Goal: Task Accomplishment & Management: Complete application form

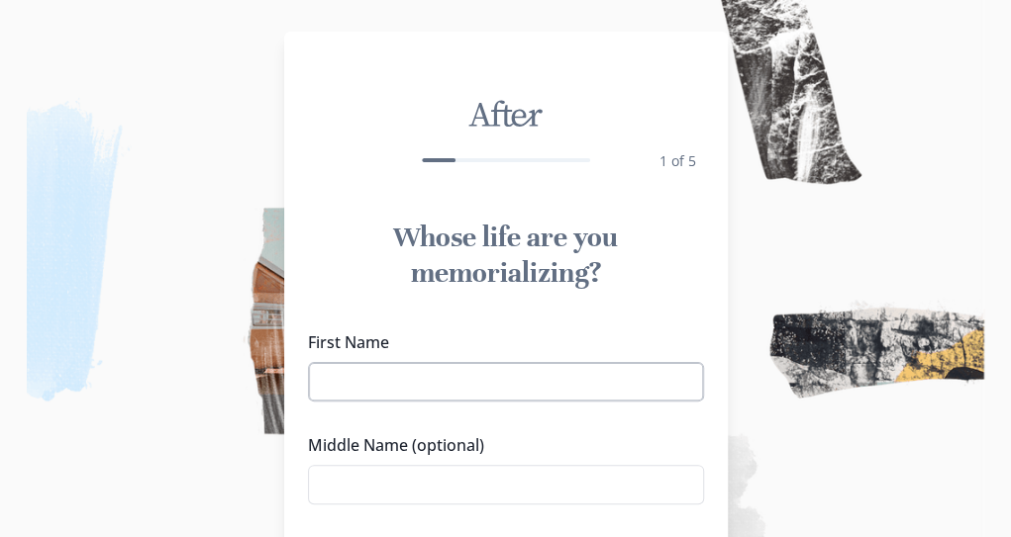
click at [364, 387] on input "First Name" at bounding box center [506, 382] width 396 height 40
type input "[PERSON_NAME]"
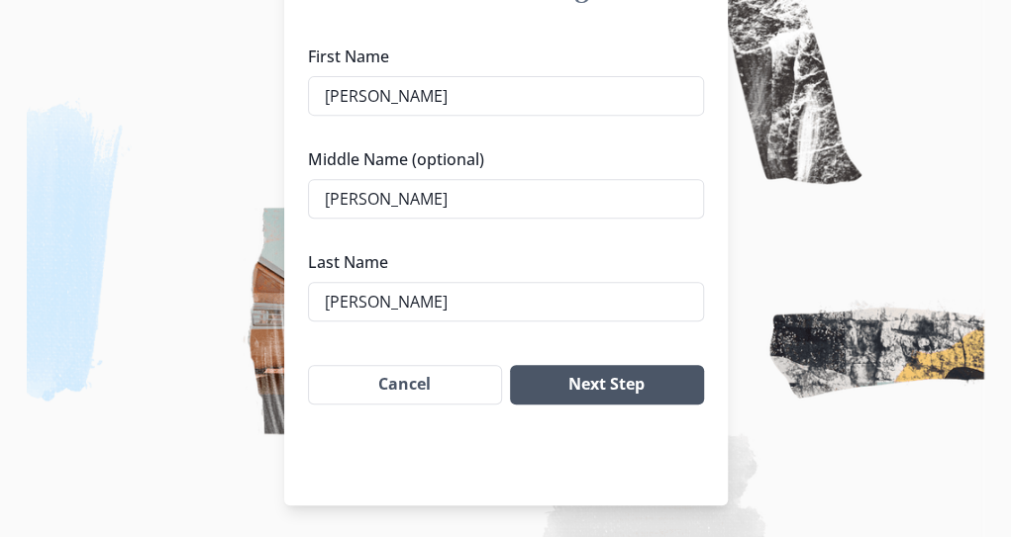
type input "[PERSON_NAME]"
click at [617, 388] on button "Next Step" at bounding box center [606, 385] width 193 height 40
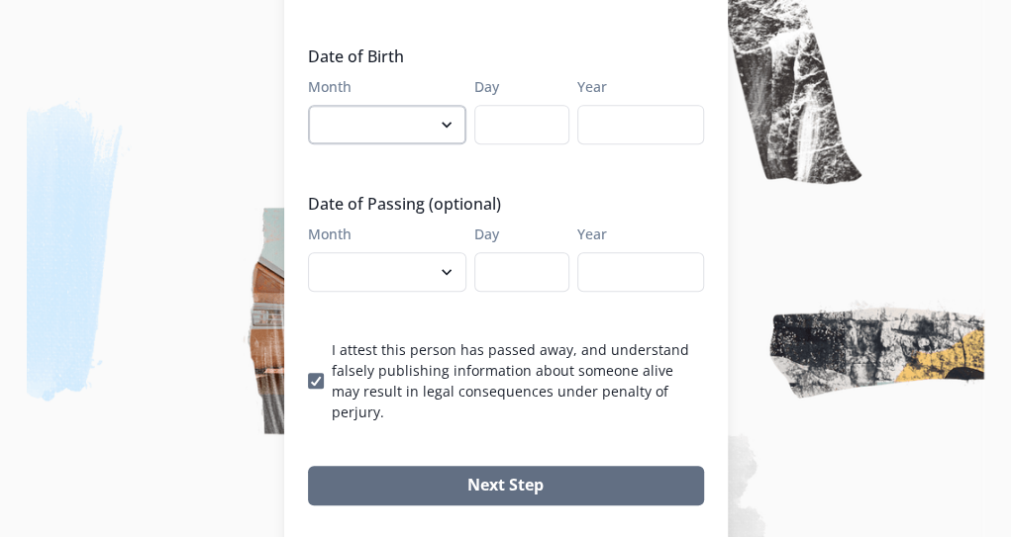
click at [361, 105] on select "January February March April May June July August September October November De…" at bounding box center [387, 125] width 158 height 40
select select "2"
click at [315, 105] on select "January February March April May June July August September October November De…" at bounding box center [387, 125] width 158 height 40
click at [528, 105] on input "Day" at bounding box center [521, 125] width 95 height 40
type input "15"
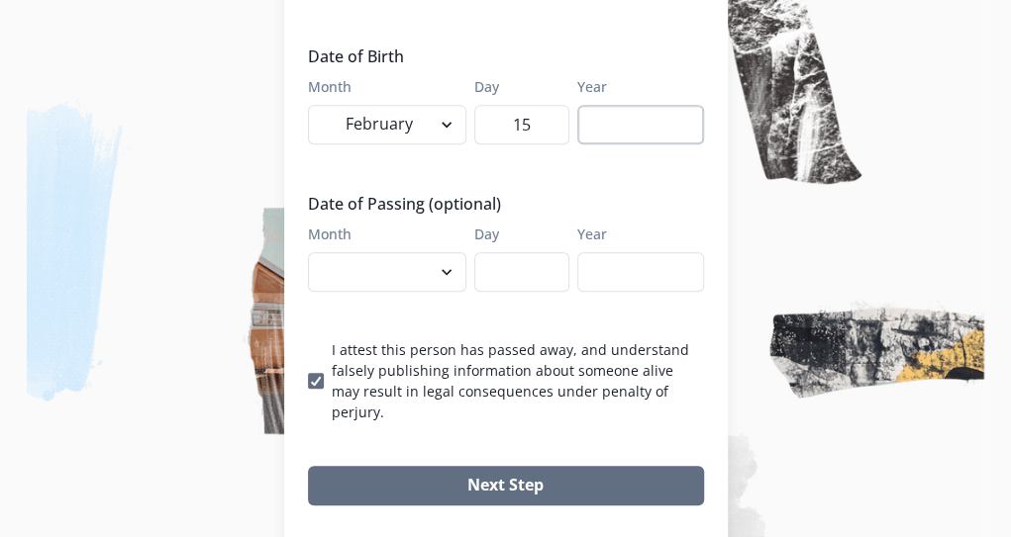
click at [627, 105] on input "Year" at bounding box center [640, 125] width 127 height 40
type input "1954"
click at [453, 252] on select "January February March April May June July August September October November De…" at bounding box center [387, 272] width 158 height 40
select select "9"
click at [315, 252] on select "January February March April May June July August September October November De…" at bounding box center [387, 272] width 158 height 40
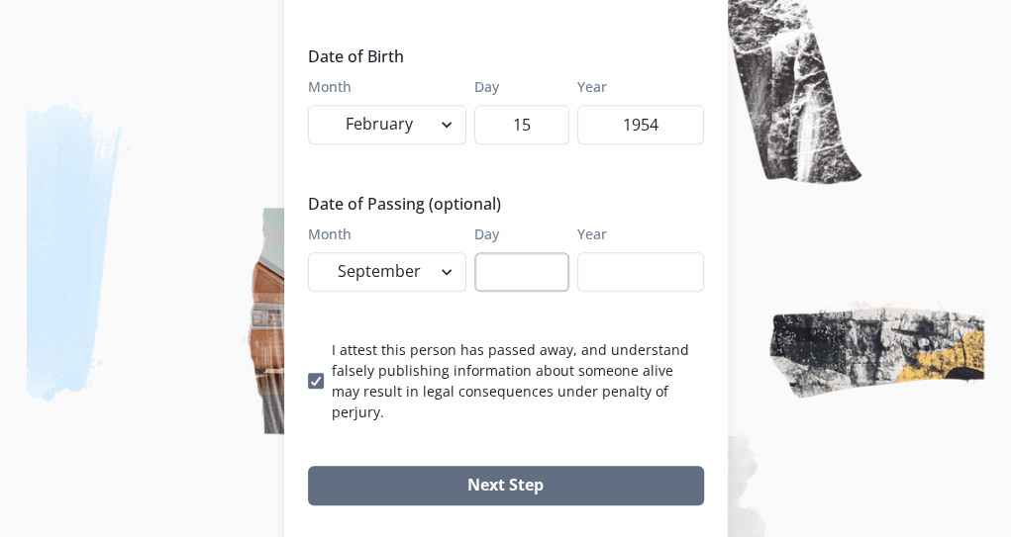
click at [514, 252] on input "Day" at bounding box center [521, 272] width 95 height 40
type input "12"
click at [639, 252] on input "Year" at bounding box center [640, 272] width 127 height 40
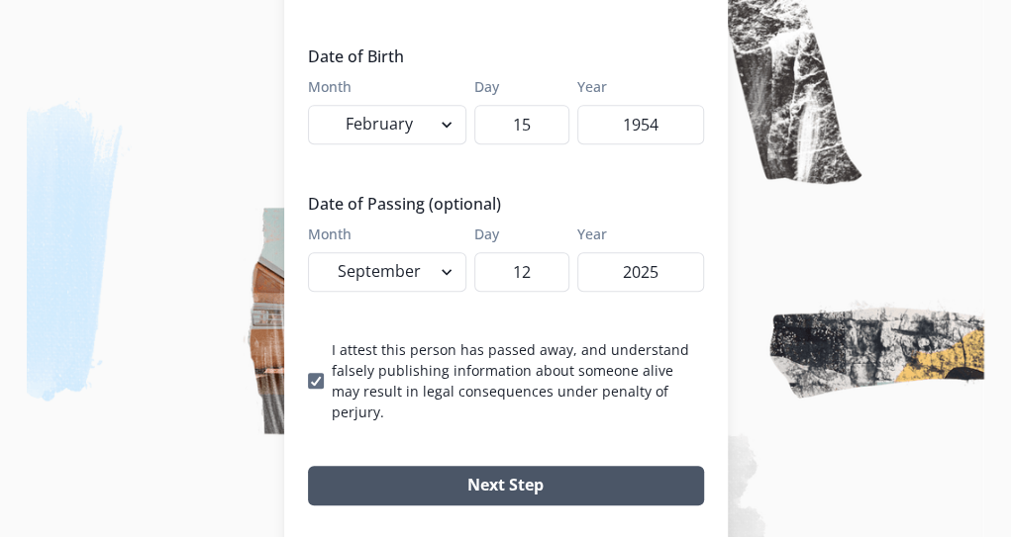
type input "2025"
click at [523, 466] on button "Next Step" at bounding box center [506, 486] width 396 height 40
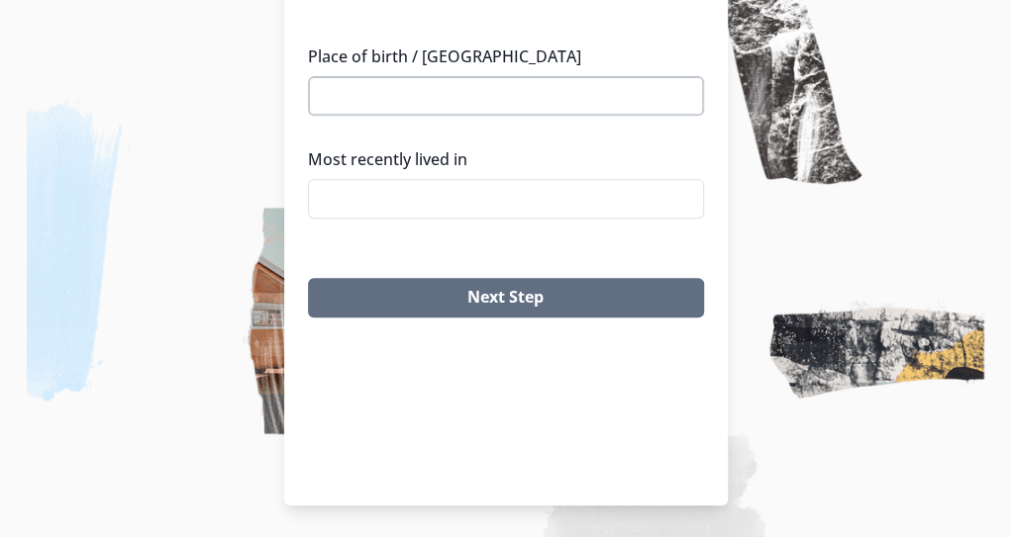
click at [487, 76] on input "Place of birth / [GEOGRAPHIC_DATA]" at bounding box center [506, 96] width 396 height 40
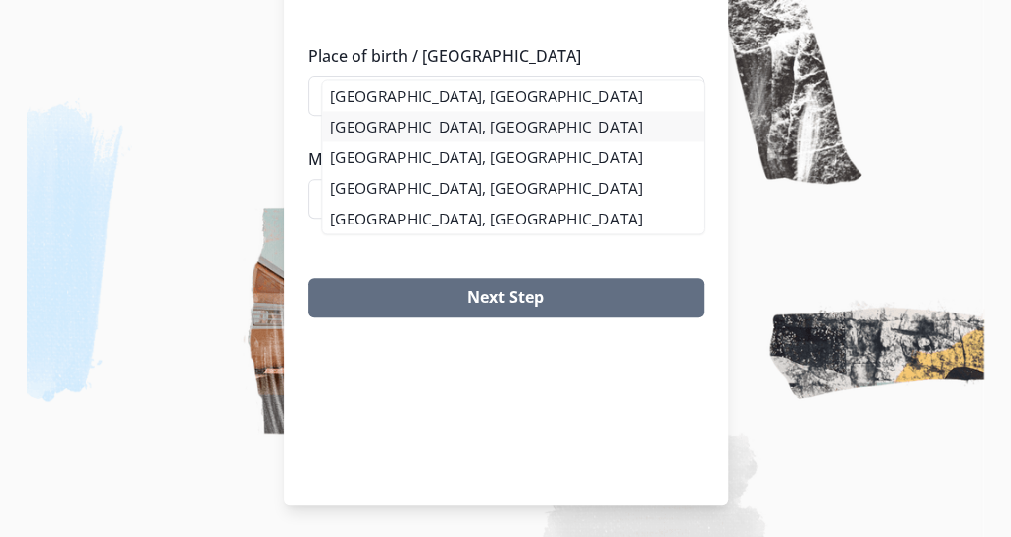
click at [387, 126] on li "[GEOGRAPHIC_DATA], [GEOGRAPHIC_DATA]" at bounding box center [512, 126] width 381 height 31
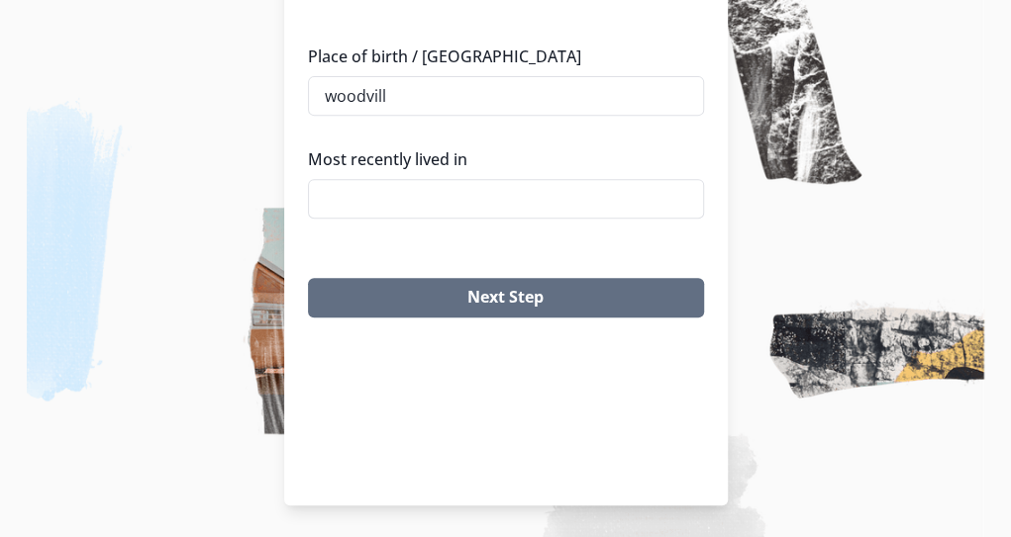
type input "[GEOGRAPHIC_DATA], [GEOGRAPHIC_DATA]"
click at [397, 179] on input "Most recently lived in" at bounding box center [506, 199] width 396 height 40
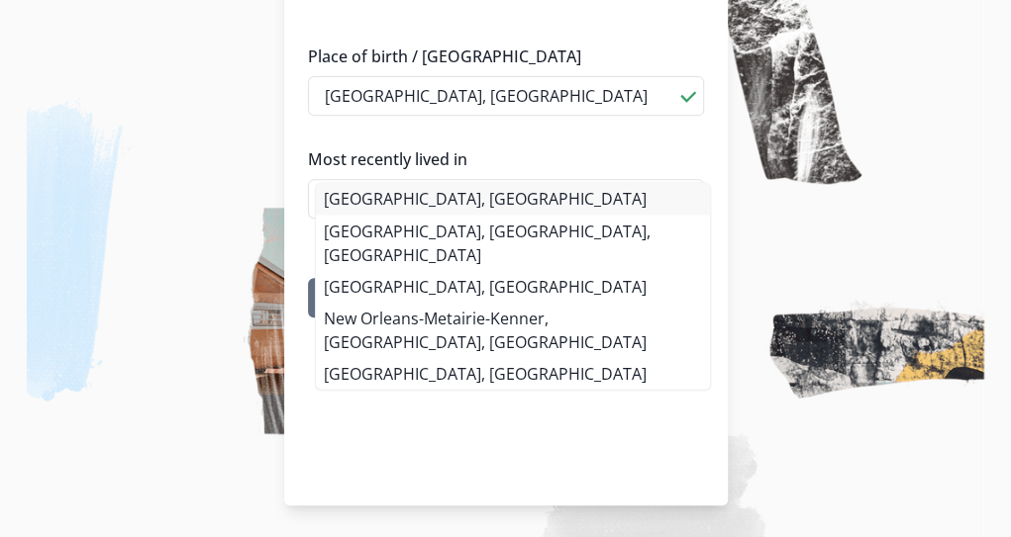
click at [378, 195] on li "[GEOGRAPHIC_DATA], [GEOGRAPHIC_DATA]" at bounding box center [513, 199] width 394 height 32
type input "[GEOGRAPHIC_DATA], [GEOGRAPHIC_DATA]"
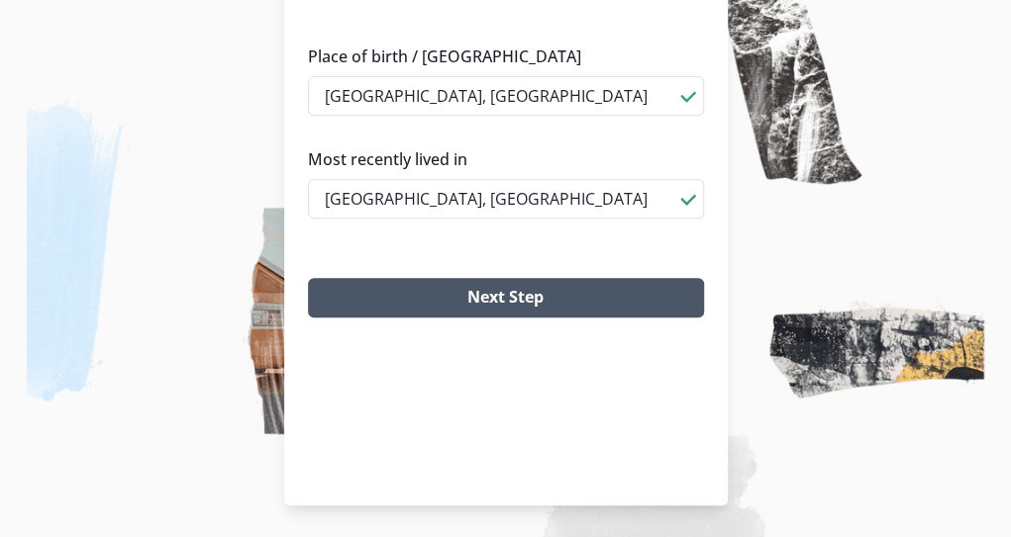
click at [424, 278] on button "Next Step" at bounding box center [506, 298] width 396 height 40
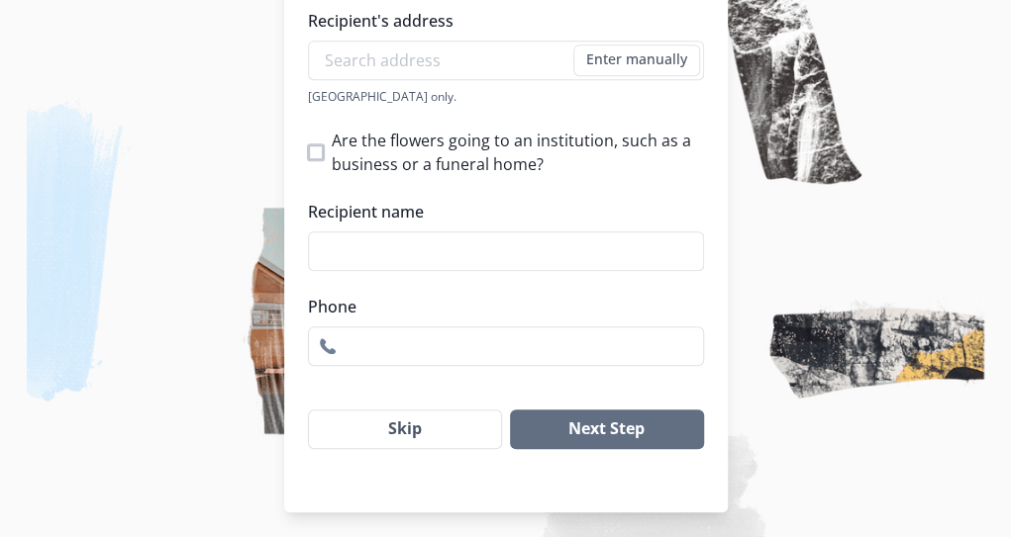
scroll to position [420, 0]
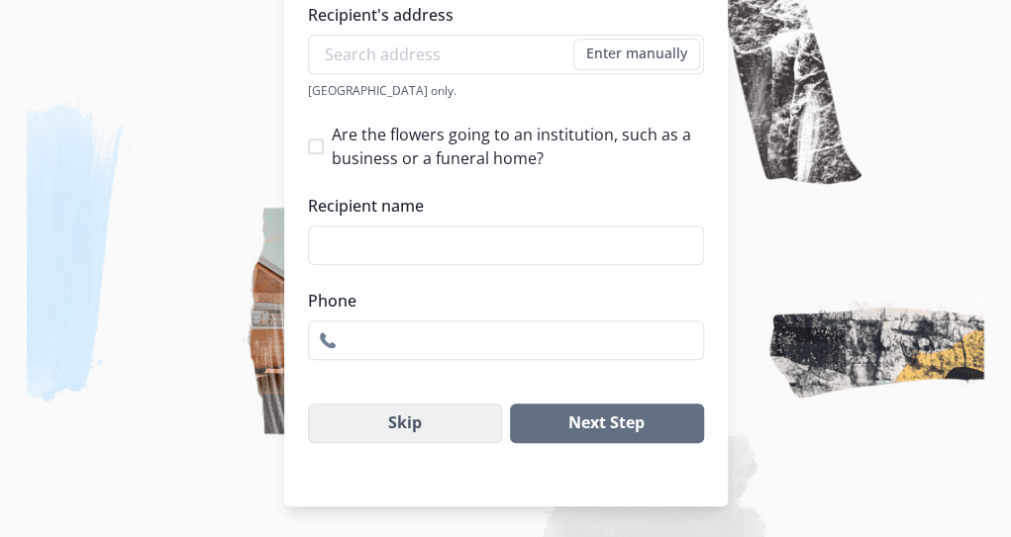
click at [418, 427] on button "Skip" at bounding box center [405, 424] width 195 height 40
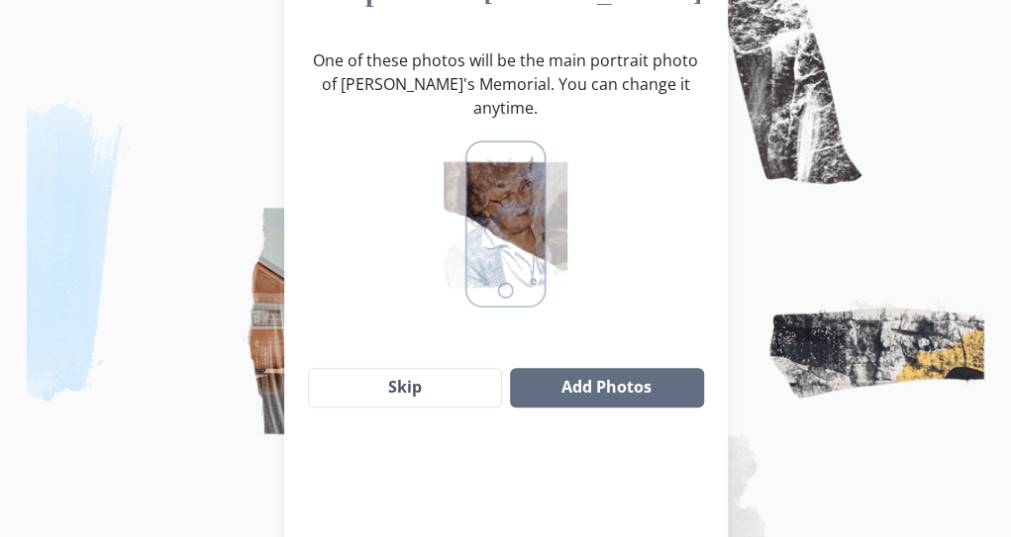
scroll to position [207, 0]
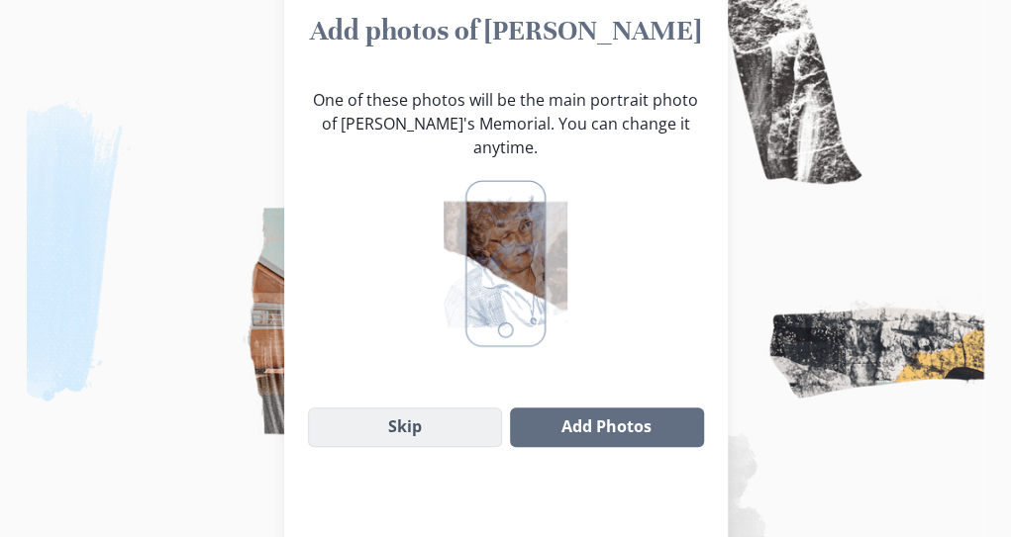
click at [423, 408] on button "Skip" at bounding box center [405, 428] width 195 height 40
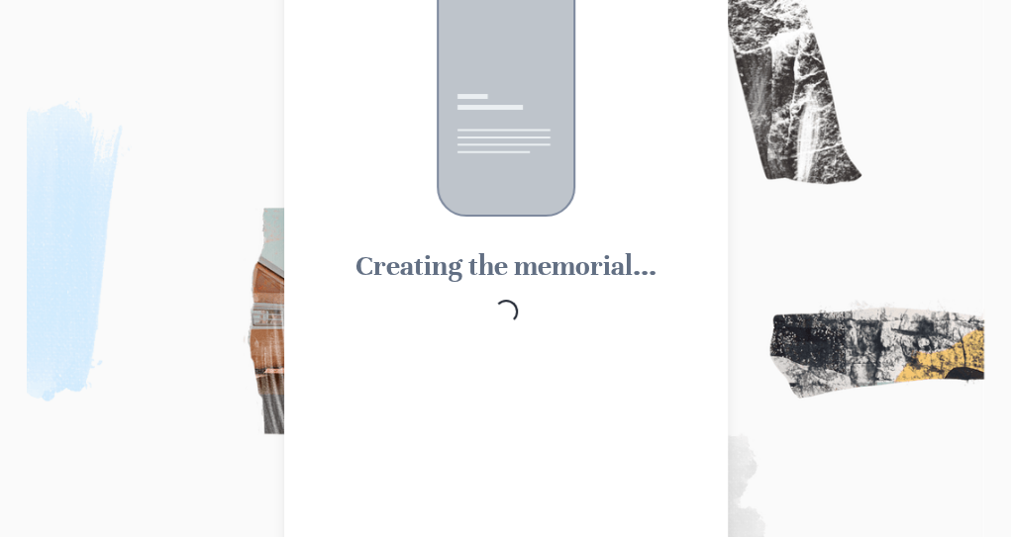
scroll to position [83, 0]
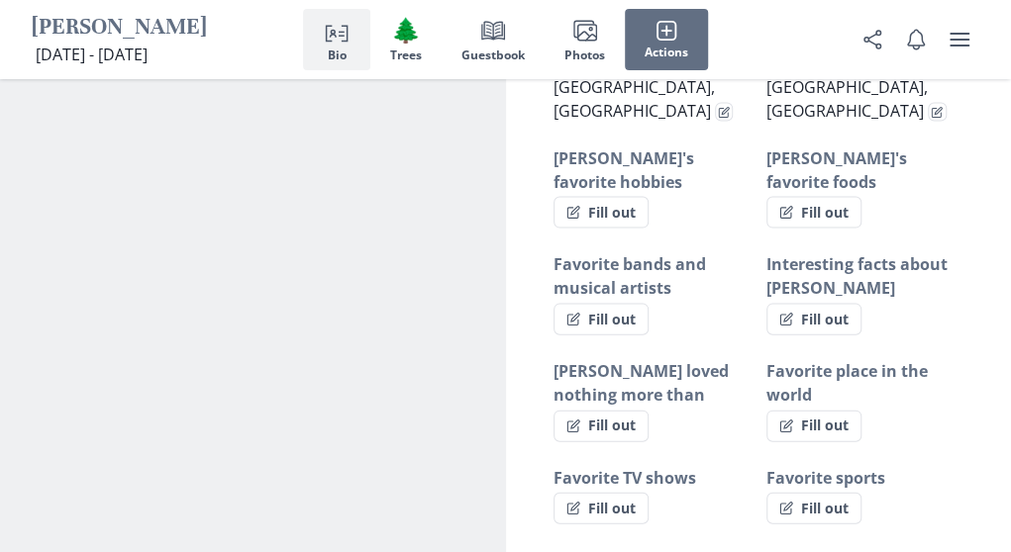
scroll to position [1584, 0]
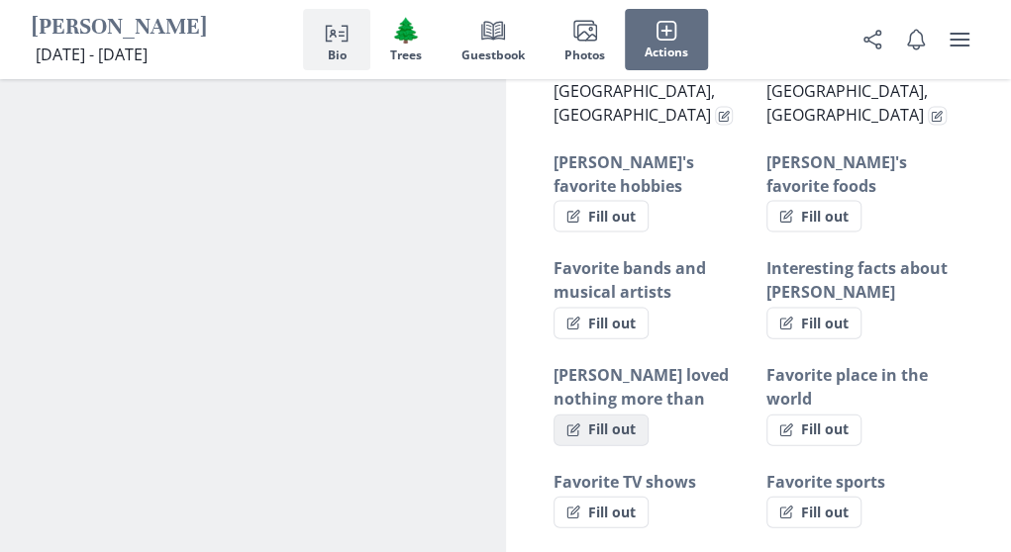
click at [606, 415] on button "Fill out" at bounding box center [600, 431] width 95 height 32
select select "[PERSON_NAME] loved nothing more than"
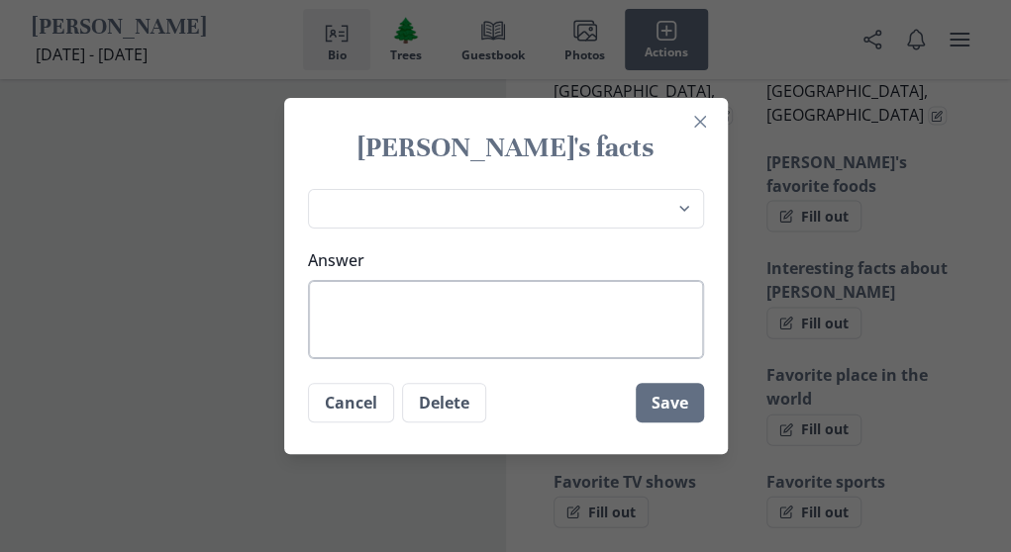
click at [370, 298] on textarea "Answer" at bounding box center [506, 319] width 396 height 79
type textarea "s"
type textarea "x"
type textarea "sp"
type textarea "x"
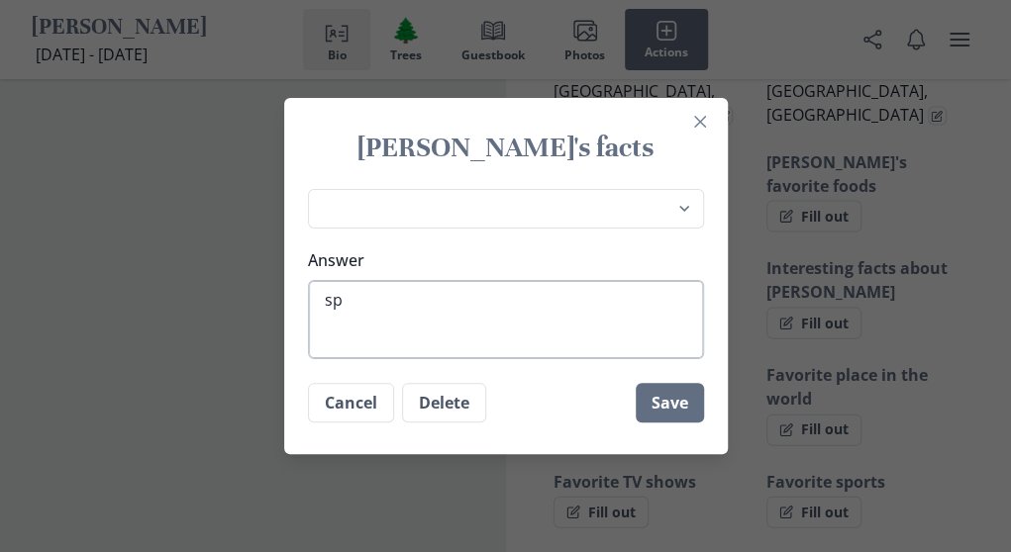
type textarea "spe"
type textarea "x"
type textarea "spen"
type textarea "x"
type textarea "spend"
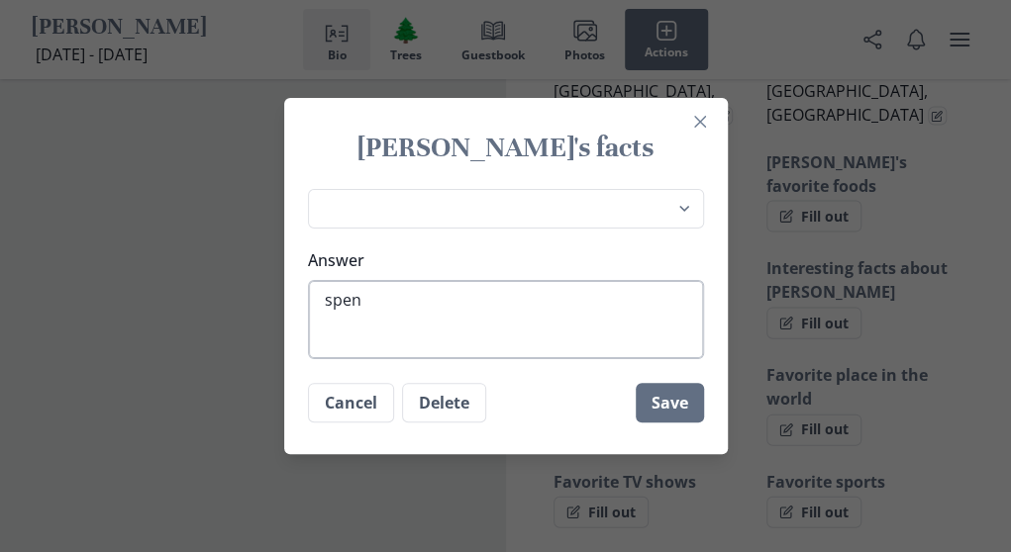
type textarea "x"
type textarea "spendi"
type textarea "x"
type textarea "spendin"
type textarea "x"
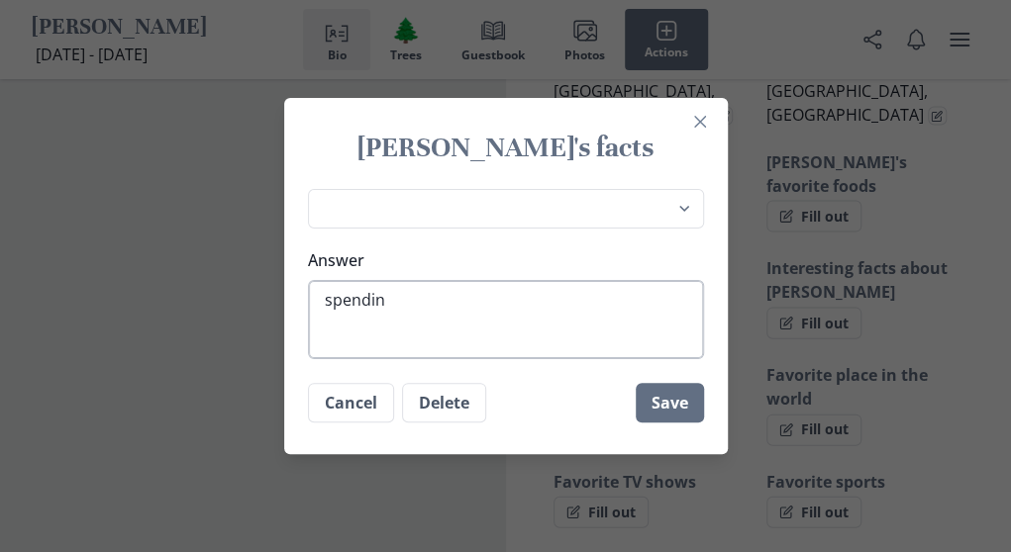
type textarea "spending"
type textarea "x"
type textarea "spending"
type textarea "x"
type textarea "spending t"
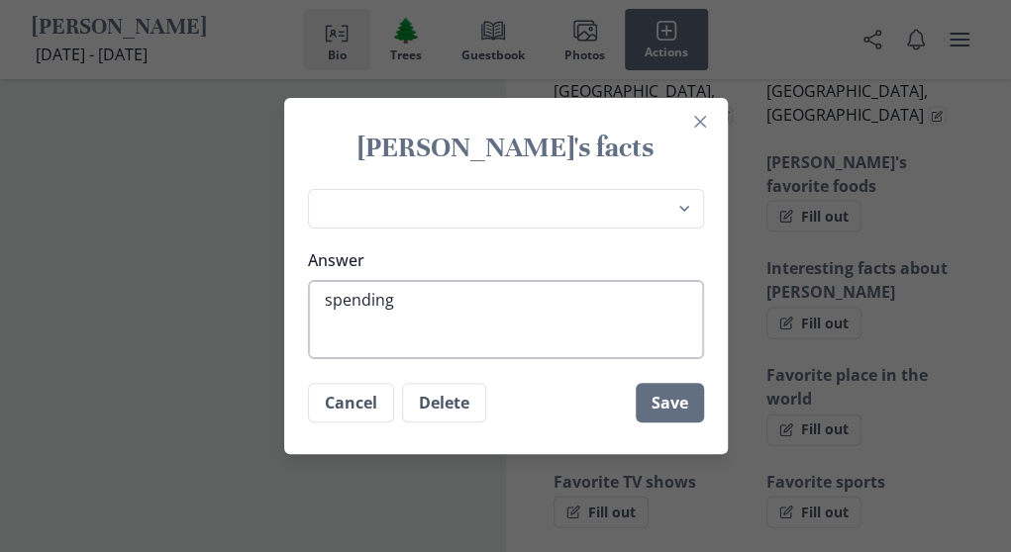
type textarea "x"
type textarea "spending ti"
type textarea "x"
type textarea "spending [PERSON_NAME]"
type textarea "x"
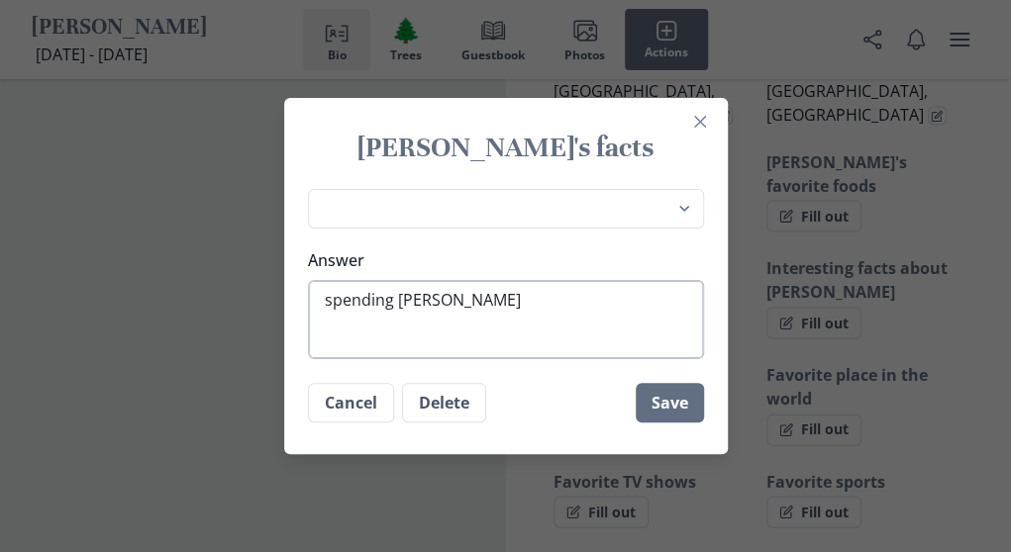
type textarea "spending time"
type textarea "x"
type textarea "spending time"
type textarea "x"
type textarea "spending time w"
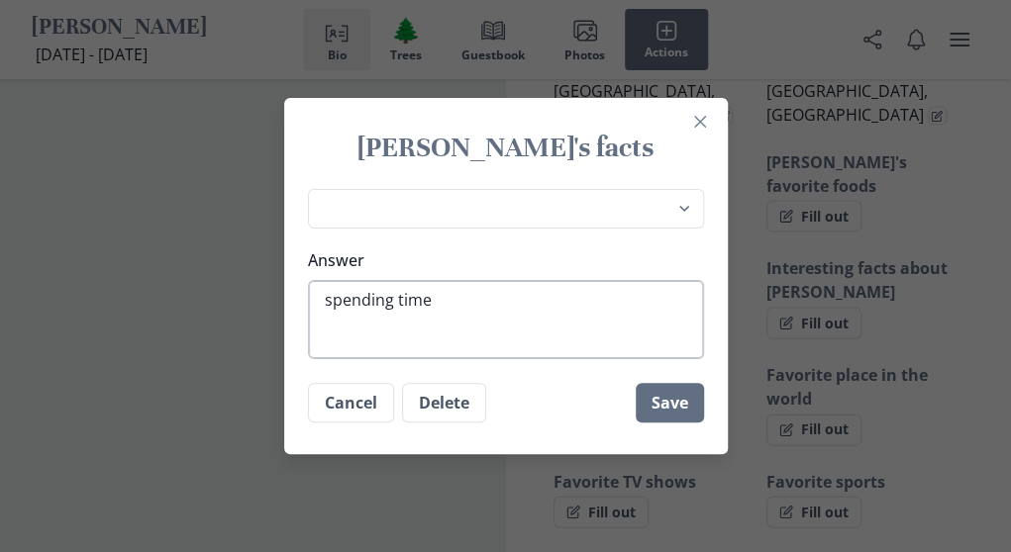
type textarea "x"
type textarea "spending time wi"
type textarea "x"
type textarea "spending time wit"
type textarea "x"
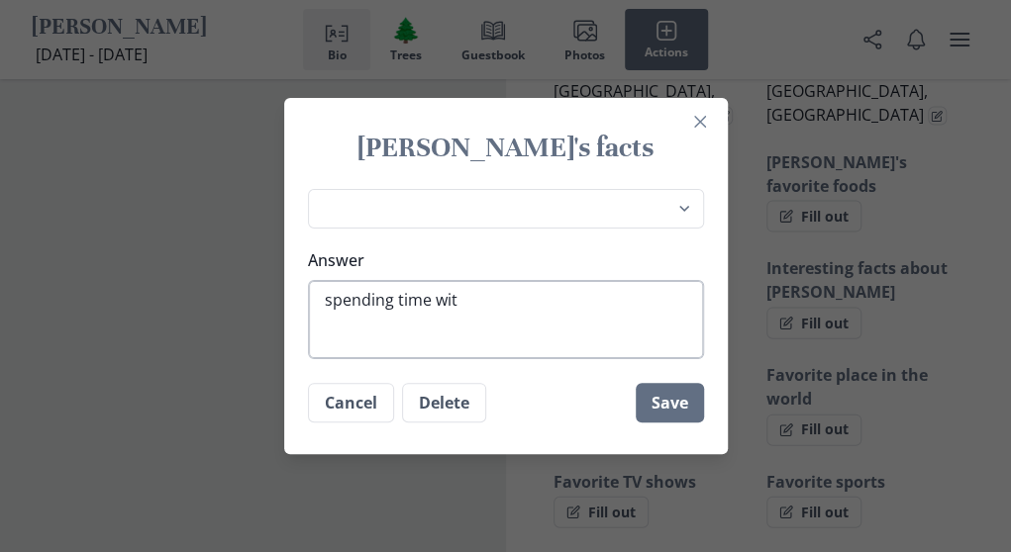
type textarea "spending time with"
type textarea "x"
type textarea "spending time with"
type textarea "x"
type textarea "spending time with f"
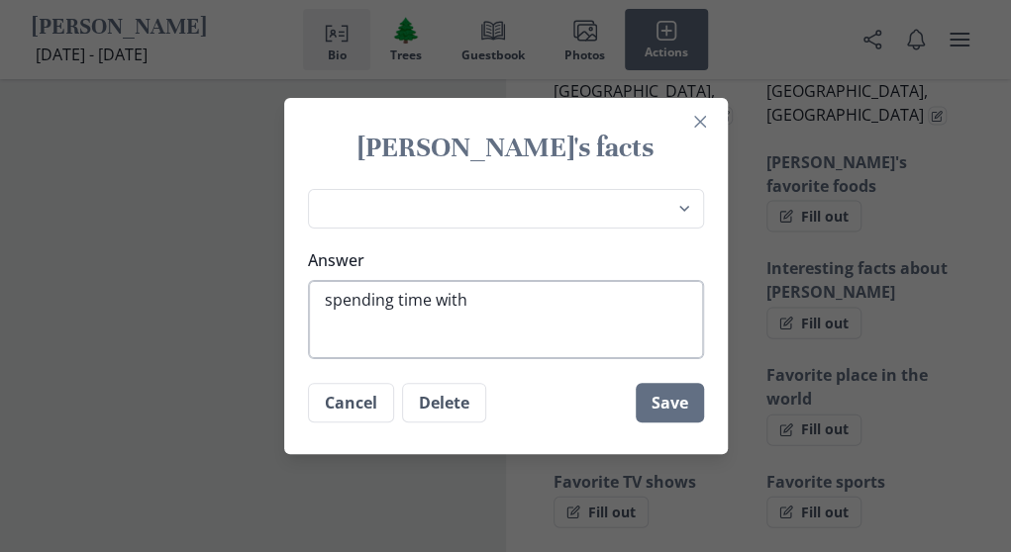
type textarea "x"
type textarea "spending time with fa"
type textarea "x"
type textarea "spending time with fam"
type textarea "x"
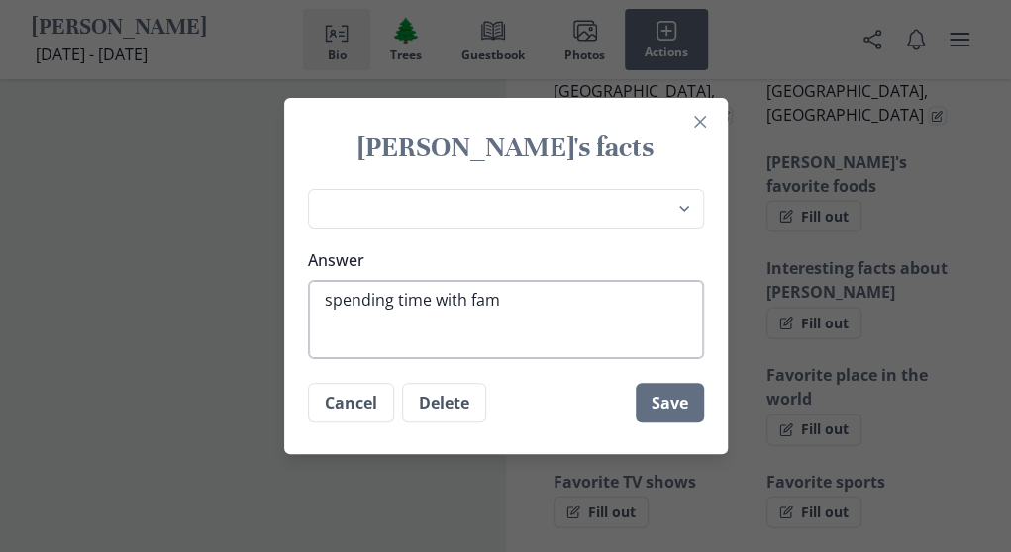
type textarea "spending time with fami"
type textarea "x"
type textarea "spending time with famii"
type textarea "x"
type textarea "spending time with famiiy"
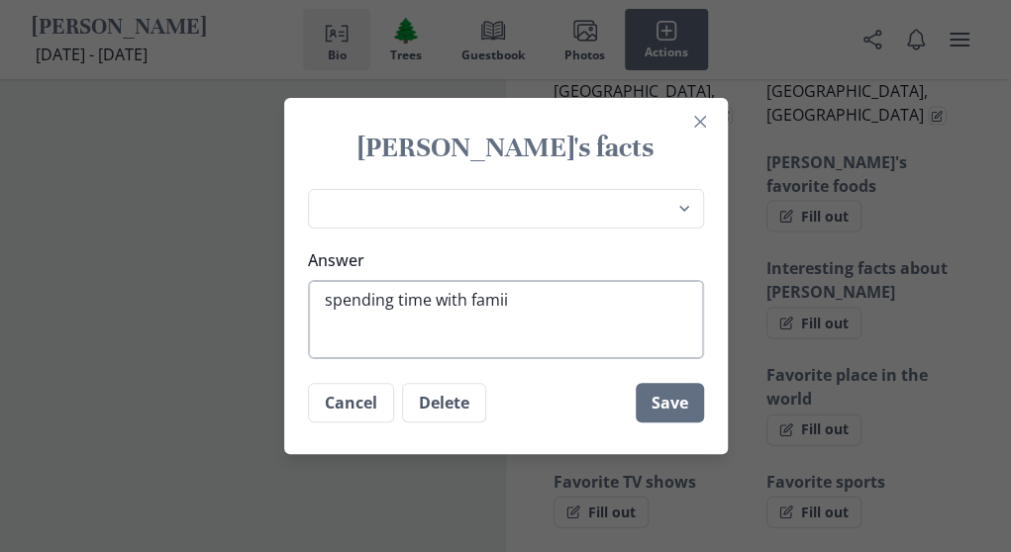
type textarea "x"
type textarea "spending time with famiiy"
type textarea "x"
type textarea "spending time with famiiy a"
type textarea "x"
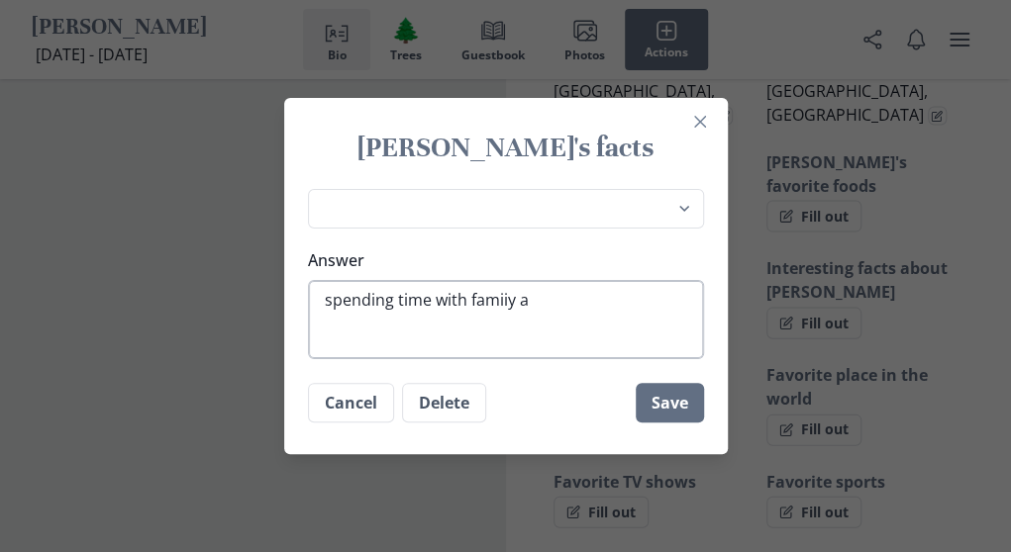
type textarea "spending time with famiiy an"
type textarea "x"
type textarea "spending time with famiiy and"
type textarea "x"
type textarea "spending time with famiiy and"
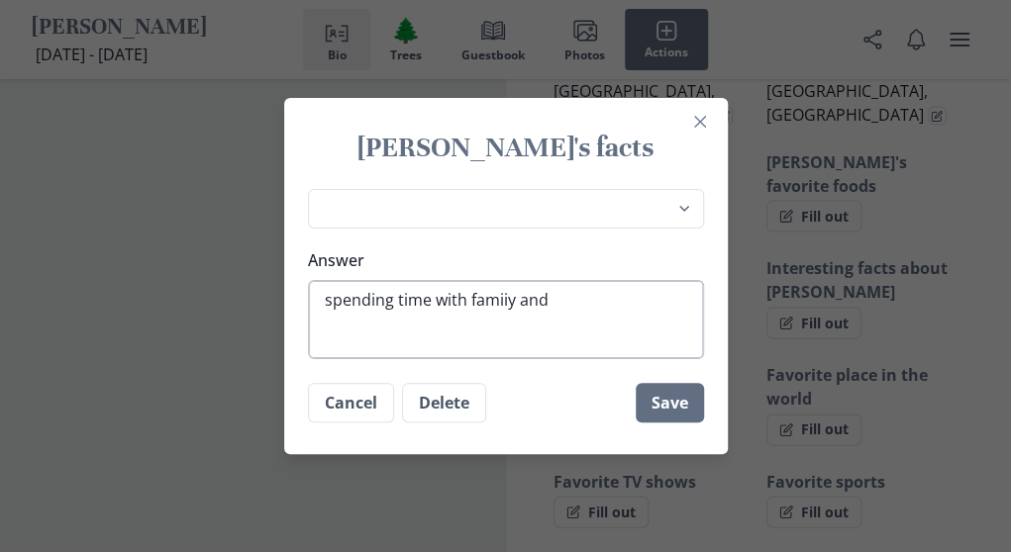
type textarea "x"
type textarea "spending time with famiiy and g"
type textarea "x"
type textarea "spending time with famiiy and go"
type textarea "x"
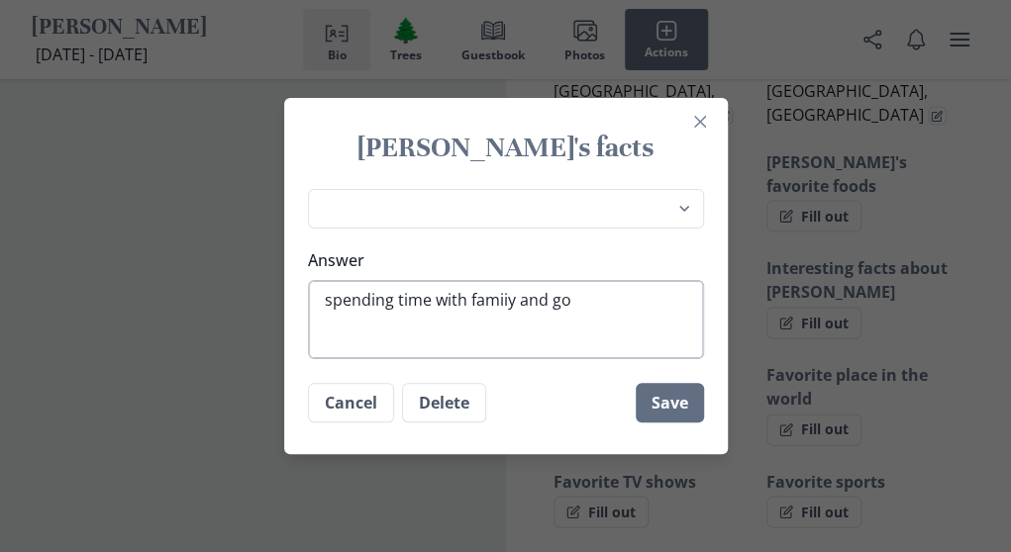
type textarea "spending time with famiiy and goi"
type textarea "x"
type textarea "spending time with famiiy and goin"
type textarea "x"
type textarea "spending time with [PERSON_NAME] and going"
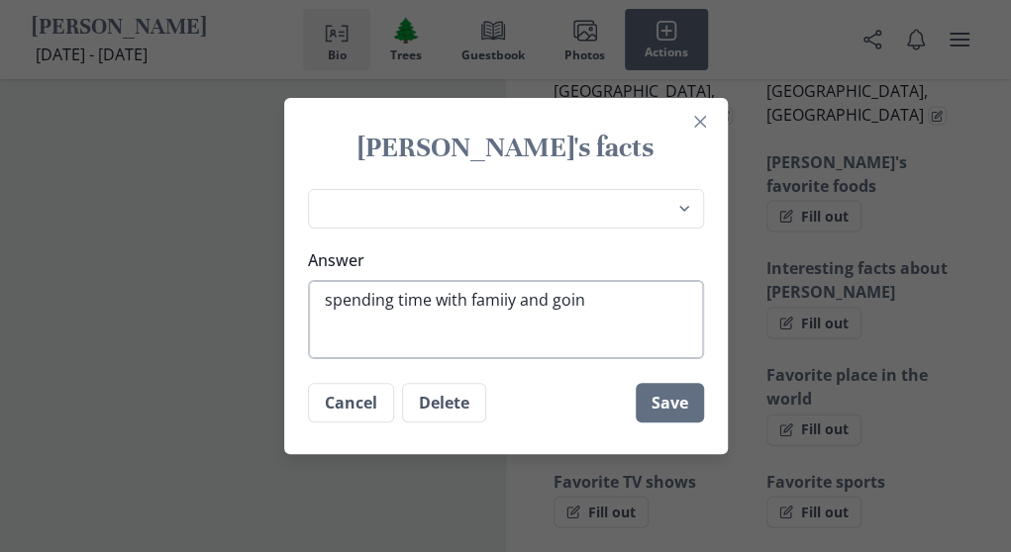
type textarea "x"
type textarea "spending time with [PERSON_NAME] and going"
type textarea "x"
type textarea "spending time with famiiy and going t"
type textarea "x"
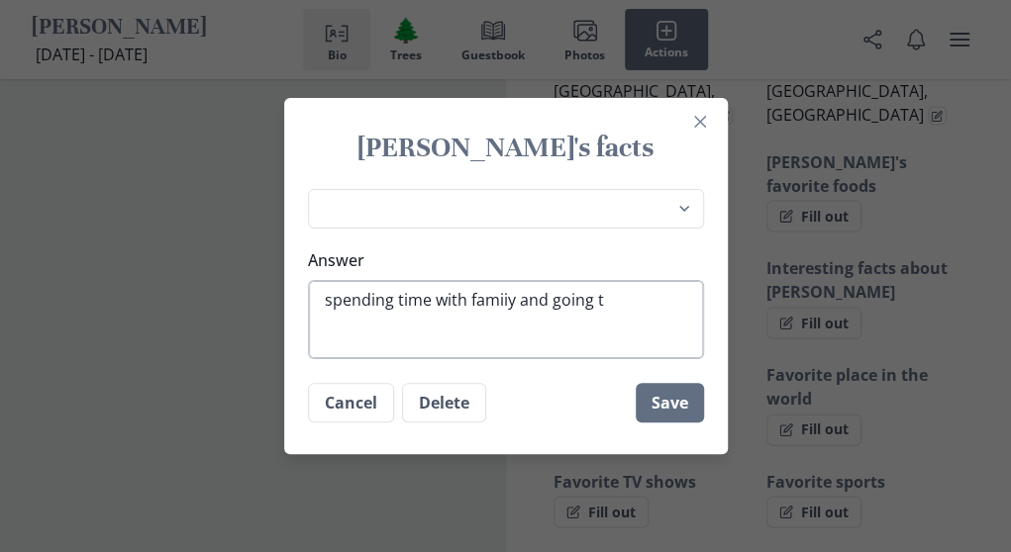
type textarea "spending time with famiiy and going to"
type textarea "x"
type textarea "spending time with famiiy and going to"
type textarea "x"
type textarea "spending time with famiiy and going to t"
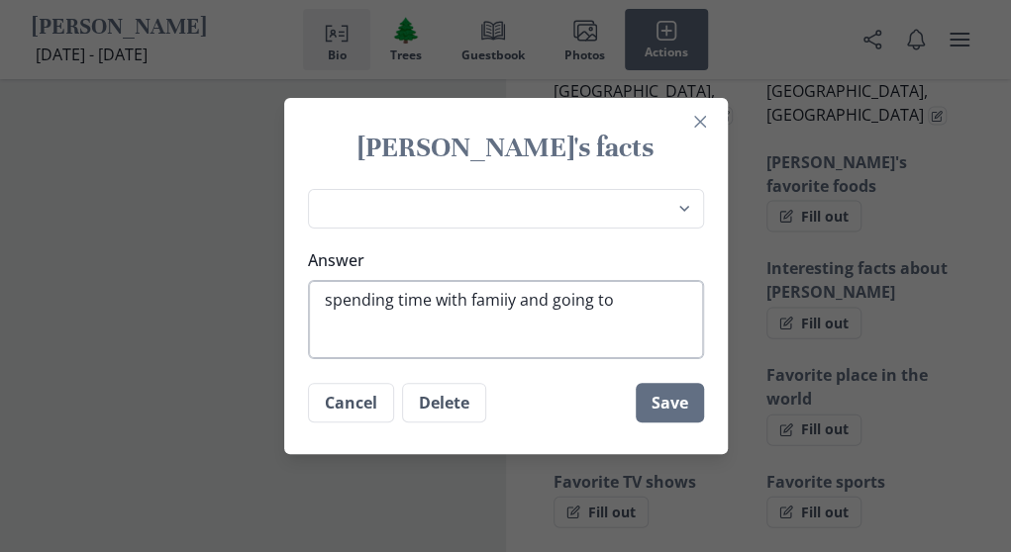
type textarea "x"
type textarea "spending time with famiiy and going to th"
type textarea "x"
type textarea "spending time with [PERSON_NAME] and going to the"
type textarea "x"
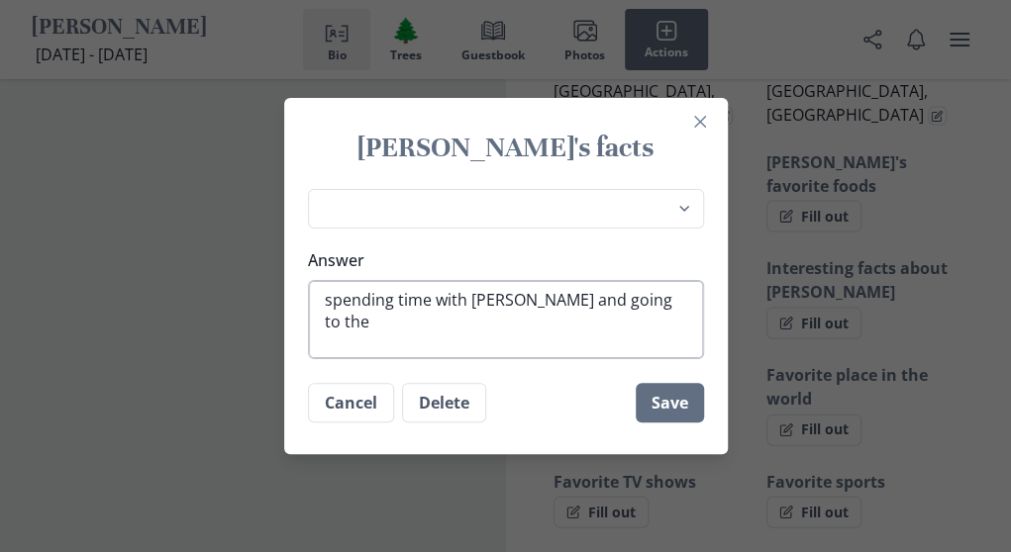
type textarea "spending time with [PERSON_NAME] and going to the"
type textarea "x"
type textarea "spending time with famiiy and going to the k"
type textarea "x"
type textarea "spending time with famiiy and going to the ki"
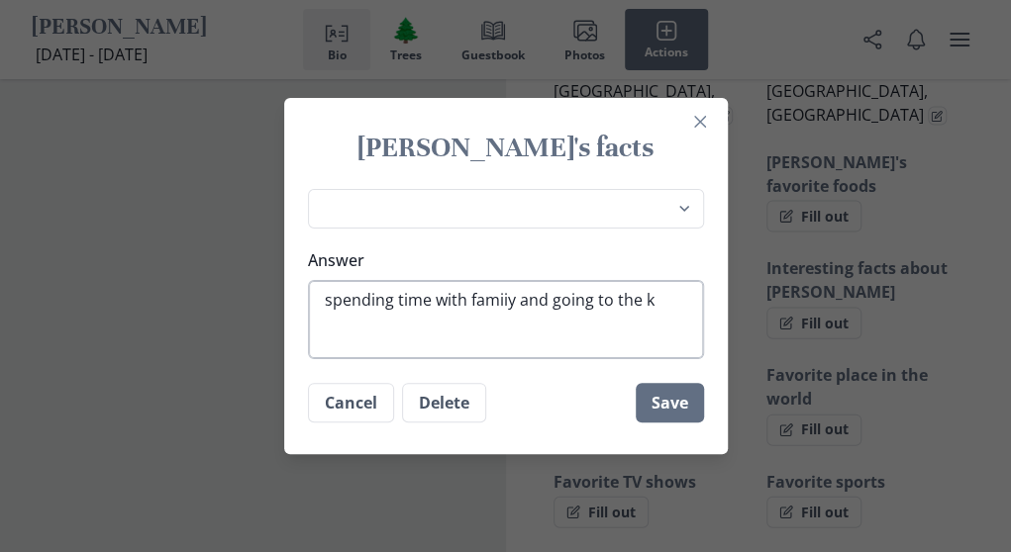
type textarea "x"
type textarea "spending time with famiiy and going to the kig"
type textarea "x"
type textarea "spending time with famiiy and going to the kigd"
type textarea "x"
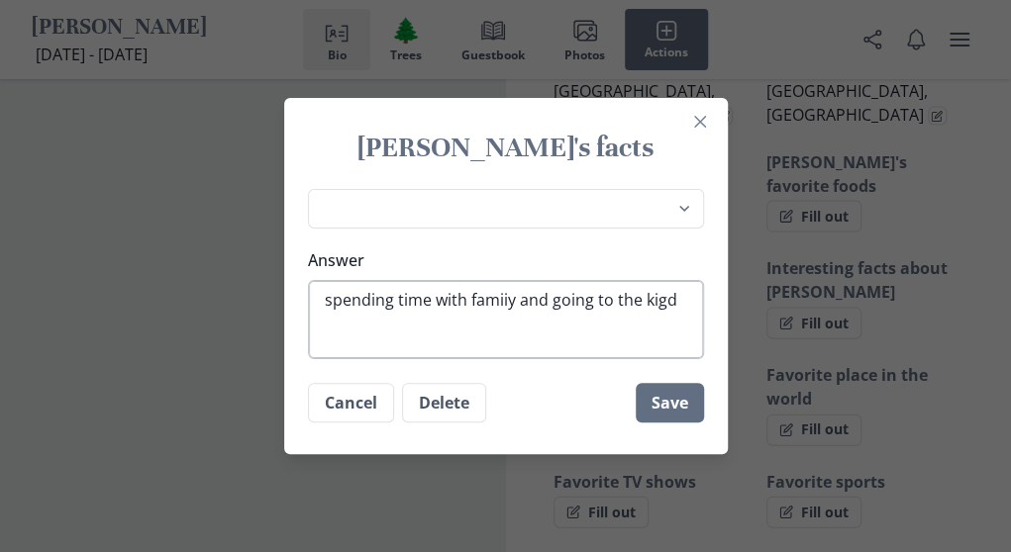
type textarea "spending time with famiiy and going to the kigdo"
type textarea "x"
type textarea "spending time with famiiy and going to the kigdom"
type textarea "x"
type textarea "spending time with famiiy and going to the kigdom"
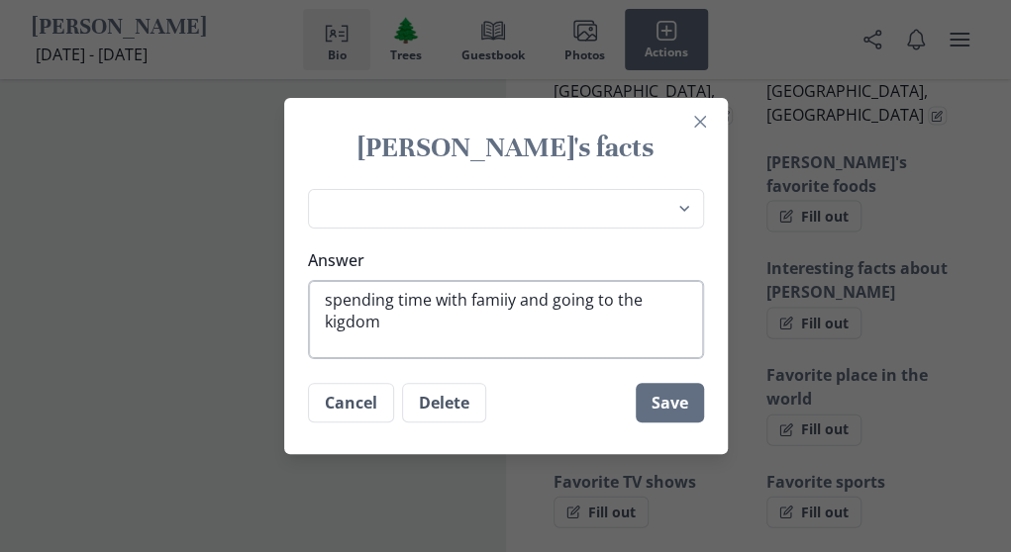
type textarea "x"
type textarea "spending time with famiiy and going to the kigdom h"
type textarea "x"
type textarea "spending time with famiiy and going to the kigdom ha"
type textarea "x"
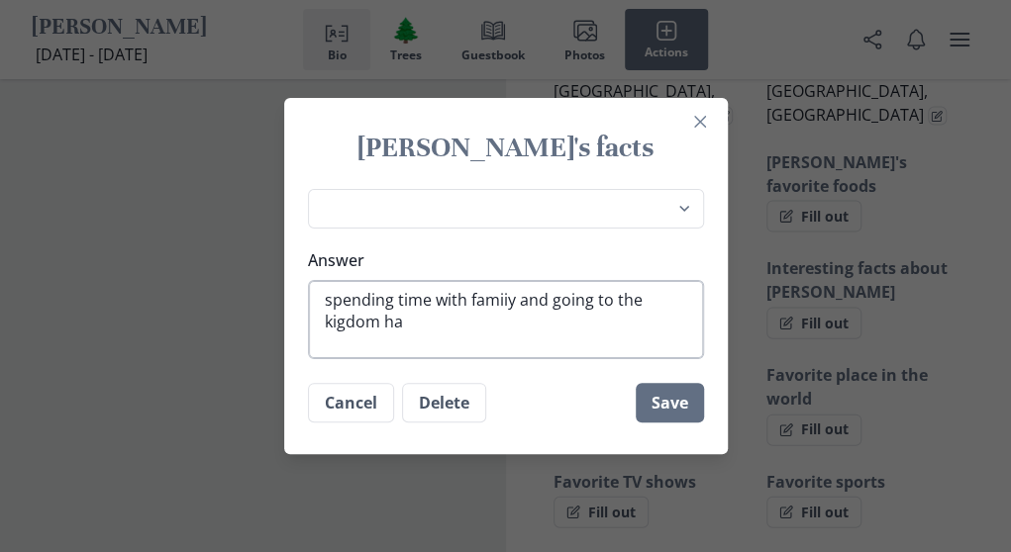
type textarea "spending time with famiiy and going to the kigdom hal"
type textarea "x"
type textarea "spending time with famiiy and going to the kigdom hall"
type textarea "x"
type textarea "spending time with famiiy and going to the kigdom hall"
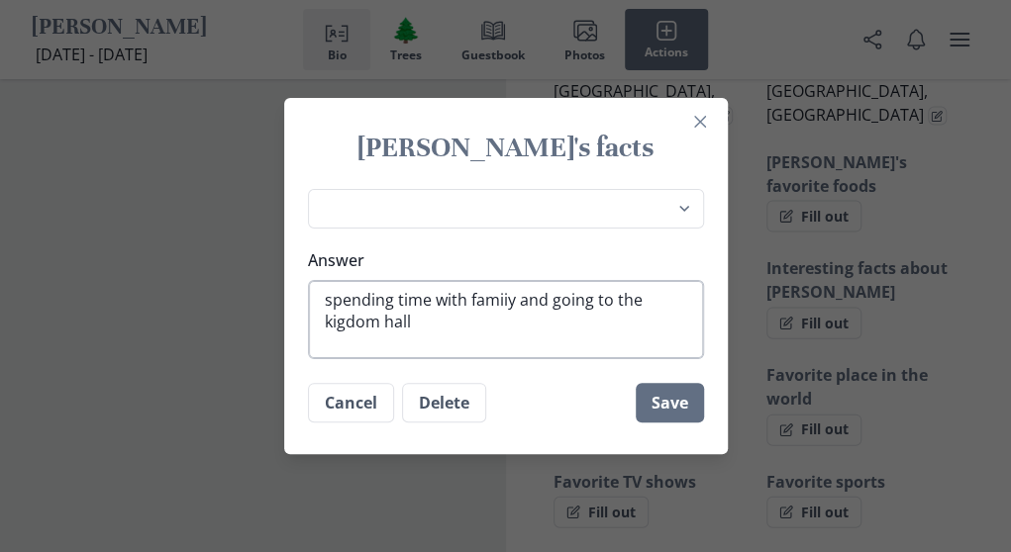
type textarea "x"
type textarea "spending time with famiiy and going to the kigdom hall o"
type textarea "x"
type textarea "spending time with famiiy and going to the kigdom hall of"
type textarea "x"
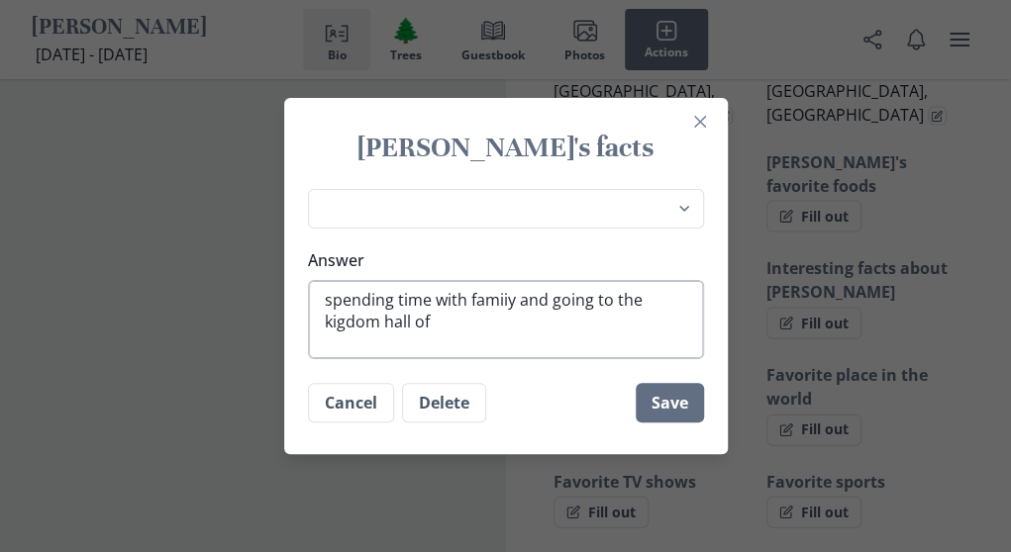
type textarea "spending time with famiiy and going to the kigdom hall of"
type textarea "x"
type textarea "spending time with famiiy and going to the kigdom hall of j"
type textarea "x"
type textarea "spending time with famiiy and going to the kigdom hall of je"
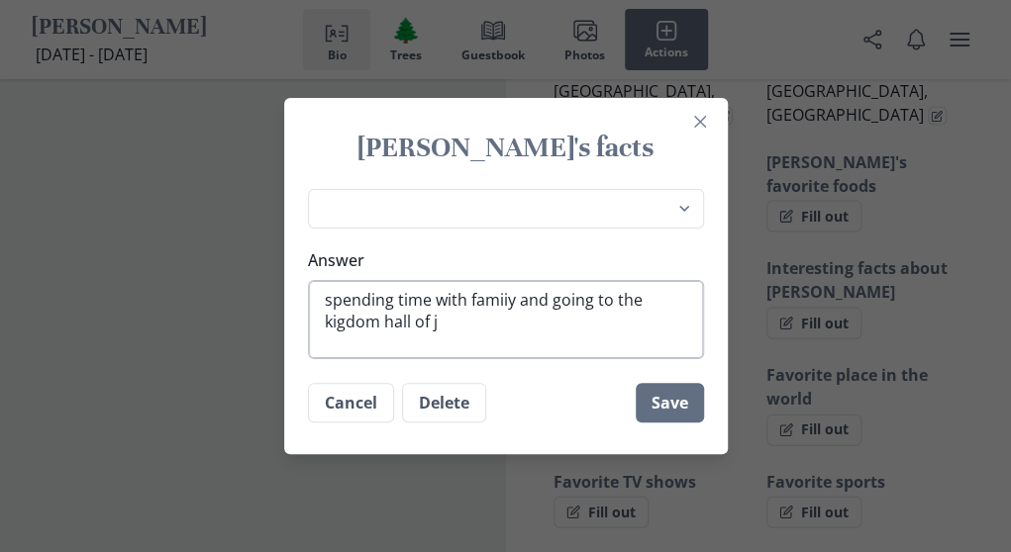
type textarea "x"
type textarea "spending time with famiiy and going to the kigdom hall of [DEMOGRAPHIC_DATA]"
type textarea "x"
type textarea "spending time with famiiy and going to the kigdom hall of jeho"
type textarea "x"
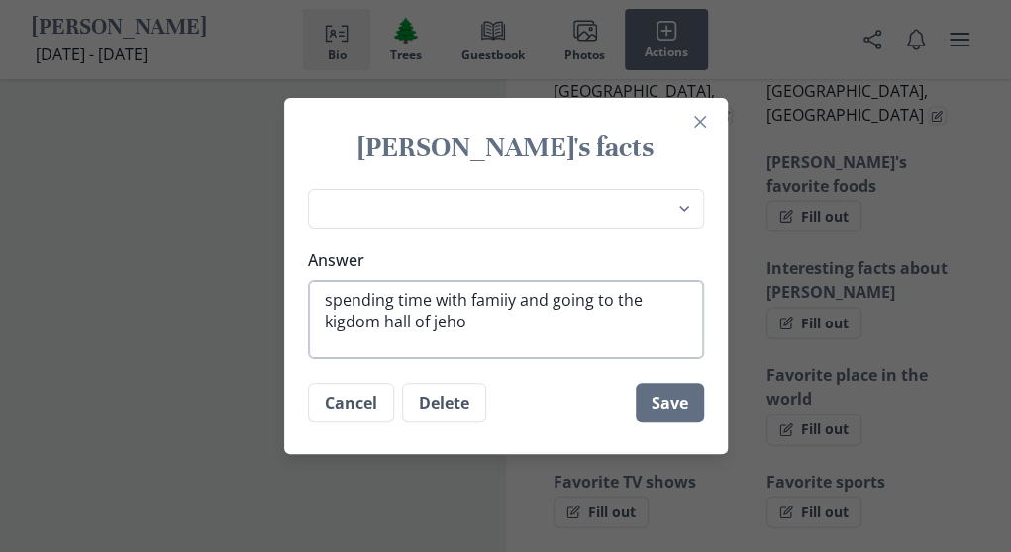
type textarea "spending time with famiiy and going to the kigdom hall of [DEMOGRAPHIC_DATA]"
type textarea "x"
type textarea "spending time with famiiy and going to the kigdom hall of [DEMOGRAPHIC_DATA]"
type textarea "x"
type textarea "spending time with famiiy and going to the kigdom hall of [DEMOGRAPHIC_DATA]"
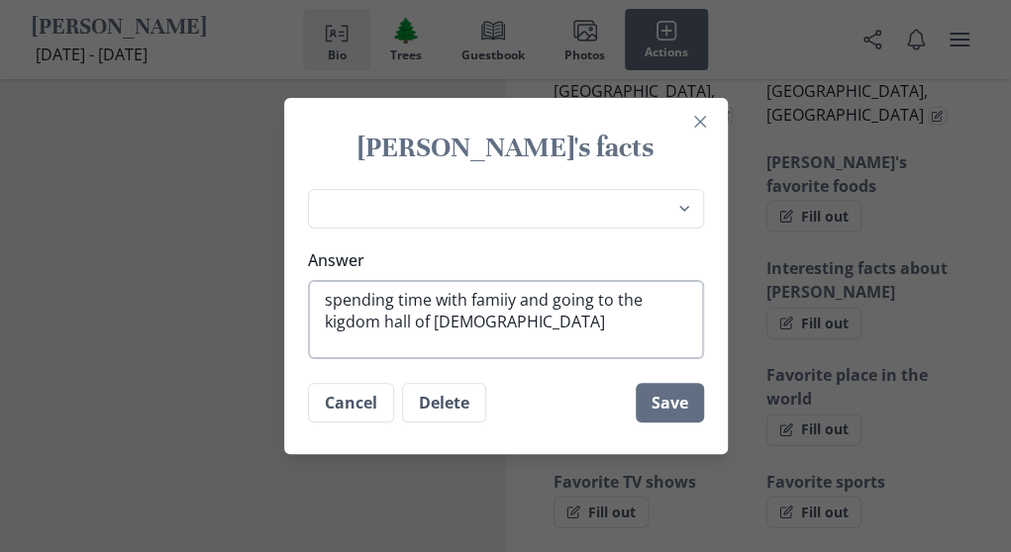
type textarea "x"
type textarea "spending time with famiiy and going to the kigdom hall of [DEMOGRAPHIC_DATA]"
type textarea "x"
click at [351, 326] on textarea "spending time with famiiy and going to the kigdom hall of [DEMOGRAPHIC_DATA]" at bounding box center [506, 319] width 396 height 79
type textarea "spending time with famiiy and going to the kidom hall of [DEMOGRAPHIC_DATA]"
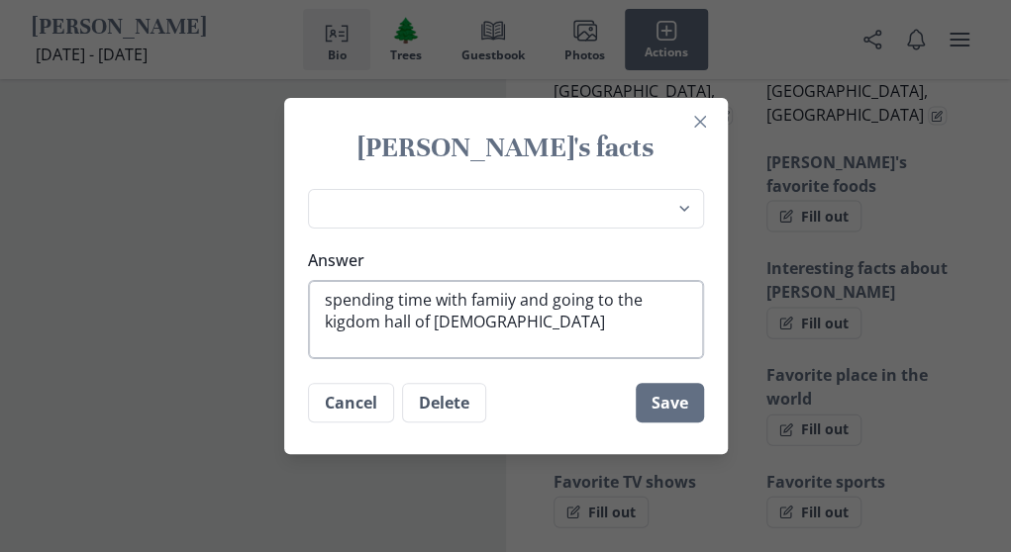
type textarea "x"
click at [355, 328] on textarea "spending time with famiiy and going to the kidom hall of [DEMOGRAPHIC_DATA]" at bounding box center [506, 319] width 396 height 79
type textarea "spending time with famiiy and going to the kiom hall of [DEMOGRAPHIC_DATA]"
type textarea "x"
type textarea "spending time with famiiy and going to the kom hall of [DEMOGRAPHIC_DATA]"
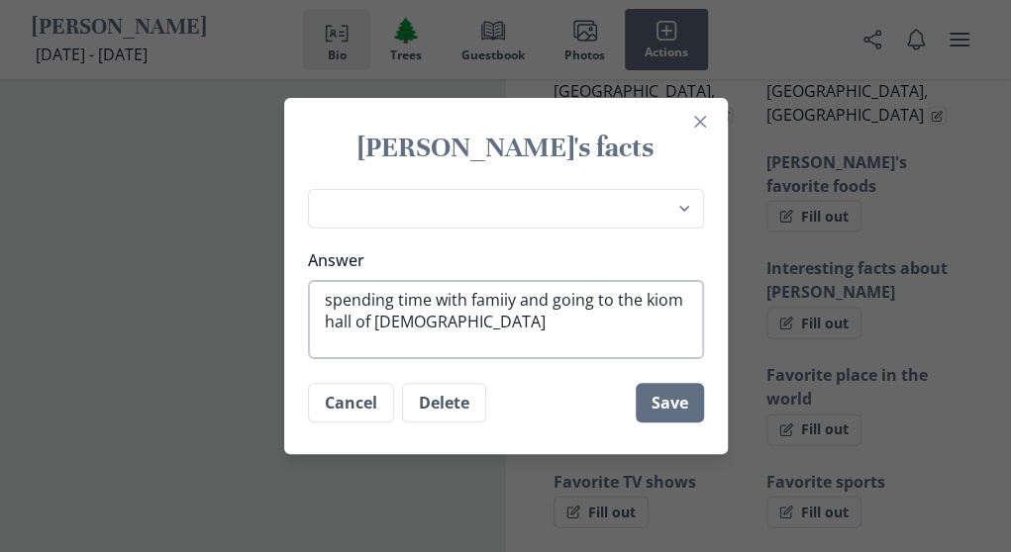
type textarea "x"
click at [685, 299] on textarea "spending time with famiiy and going to the kom hall of [DEMOGRAPHIC_DATA]" at bounding box center [506, 319] width 396 height 79
type textarea "spending time with famiiy and going to the komhall of [DEMOGRAPHIC_DATA]"
type textarea "x"
type textarea "spending time with famiiy and going to the kohall of jehovah"
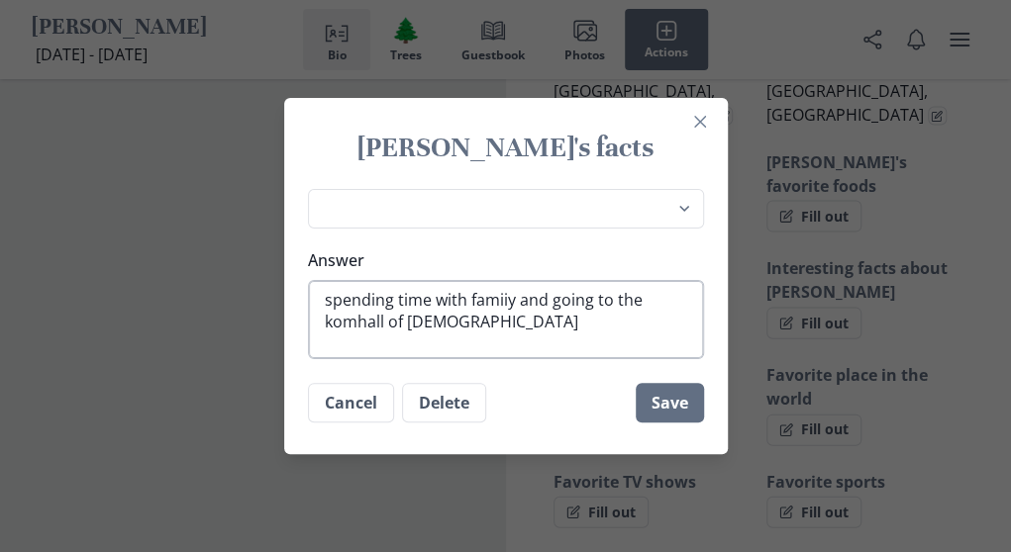
type textarea "x"
type textarea "spending time with famiiy and going to the khall of [DEMOGRAPHIC_DATA]"
type textarea "x"
type textarea "spending time with [PERSON_NAME] and going to the hall of [DEMOGRAPHIC_DATA]"
type textarea "x"
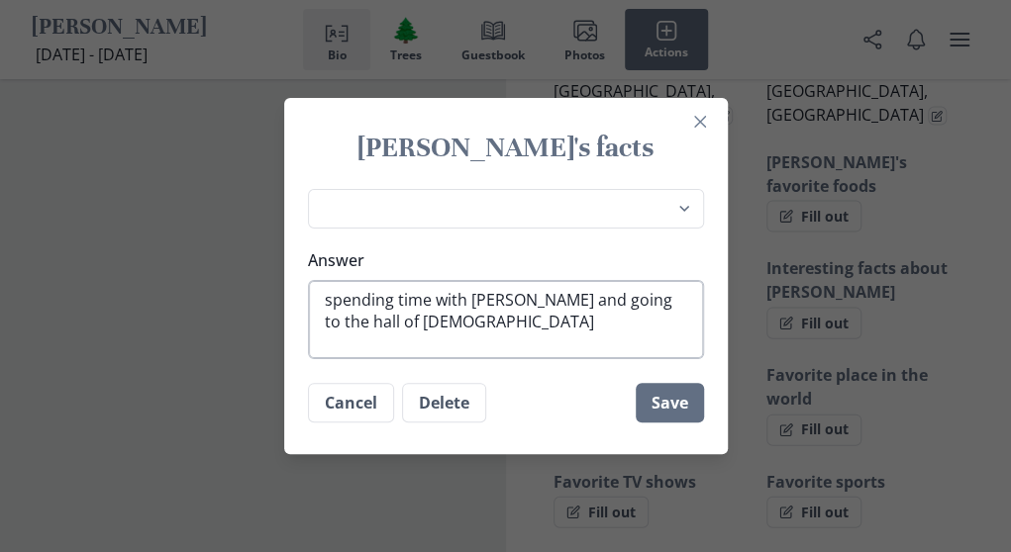
type textarea "spending time with famiiy and going to thehall of [DEMOGRAPHIC_DATA]"
type textarea "x"
type textarea "spending time with famiiy and going to thhall of [DEMOGRAPHIC_DATA]"
type textarea "x"
type textarea "spending time with famiiy and going to [PERSON_NAME] of [DEMOGRAPHIC_DATA]"
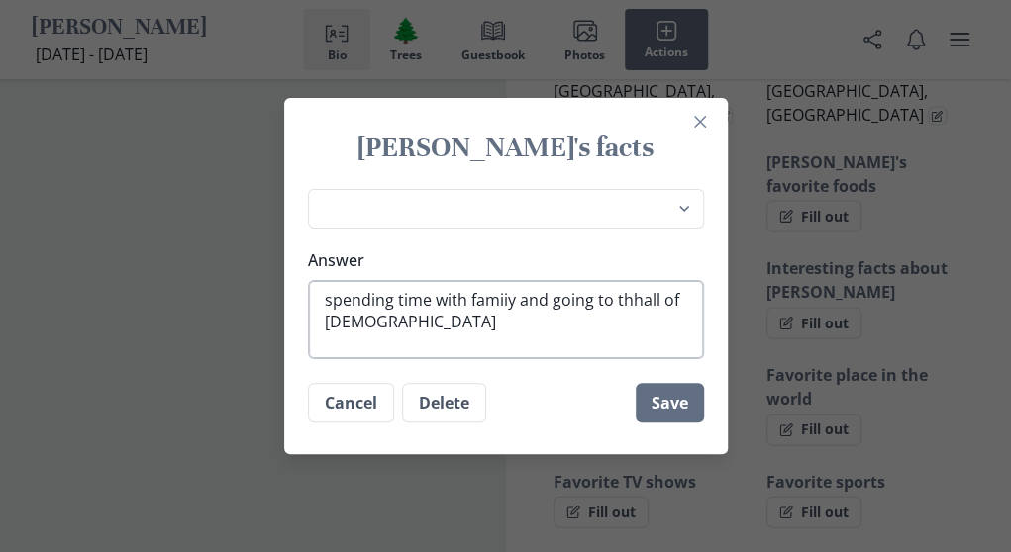
type textarea "x"
type textarea "spending time with [PERSON_NAME] and going to hall of [DEMOGRAPHIC_DATA]"
type textarea "x"
type textarea "spending time with [PERSON_NAME] and going tohall of [DEMOGRAPHIC_DATA]"
type textarea "x"
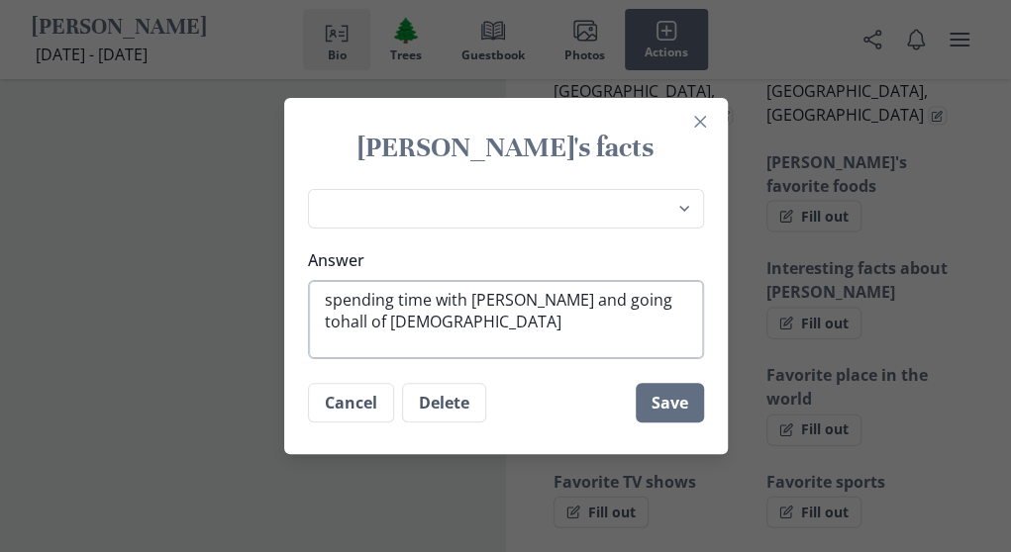
type textarea "spending time with famiiy and going [PERSON_NAME] of [DEMOGRAPHIC_DATA]"
type textarea "x"
type textarea "spending time with famiiy and going t0hall of [DEMOGRAPHIC_DATA]"
type textarea "x"
type textarea "spending time with famiiy and going [PERSON_NAME] of [DEMOGRAPHIC_DATA]"
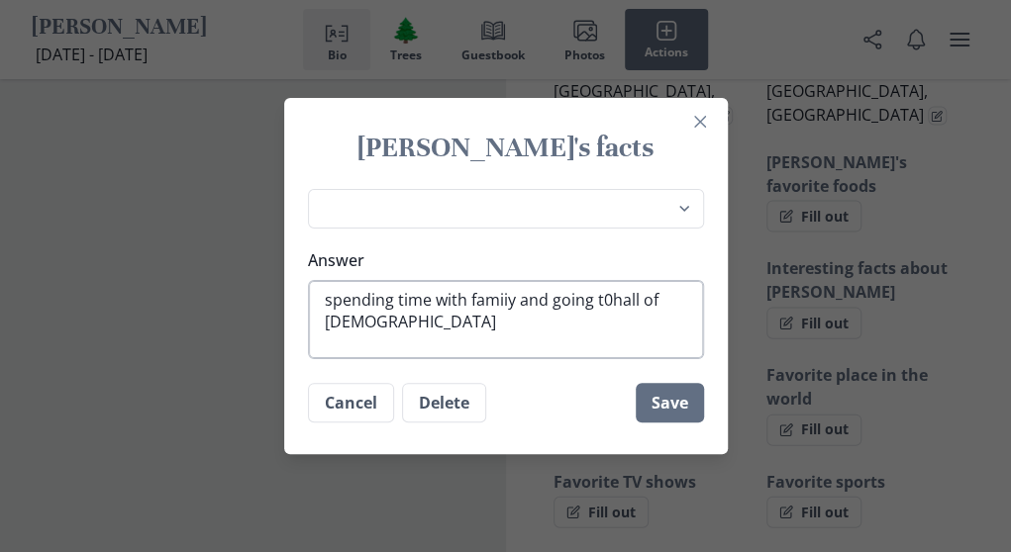
type textarea "x"
type textarea "spending time with famiiy and going tall of [DEMOGRAPHIC_DATA]"
type textarea "x"
type textarea "spending time with famiiy and going tll of [DEMOGRAPHIC_DATA]"
type textarea "x"
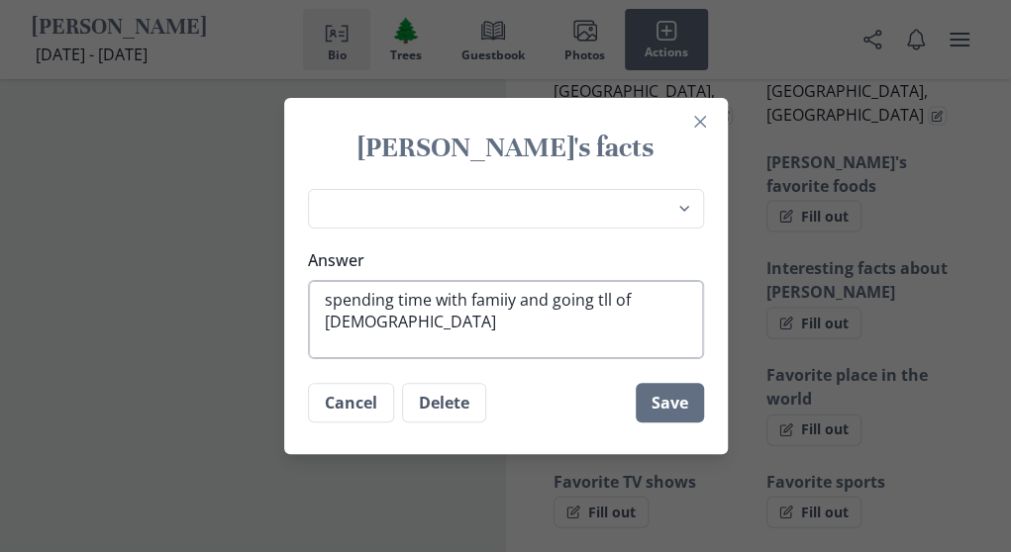
type textarea "spending time with famiiy and going tl of [DEMOGRAPHIC_DATA]"
type textarea "x"
type textarea "spending time with famiiy and going t of [DEMOGRAPHIC_DATA]"
type textarea "x"
type textarea "spending time with famiiy and going tof [DEMOGRAPHIC_DATA]"
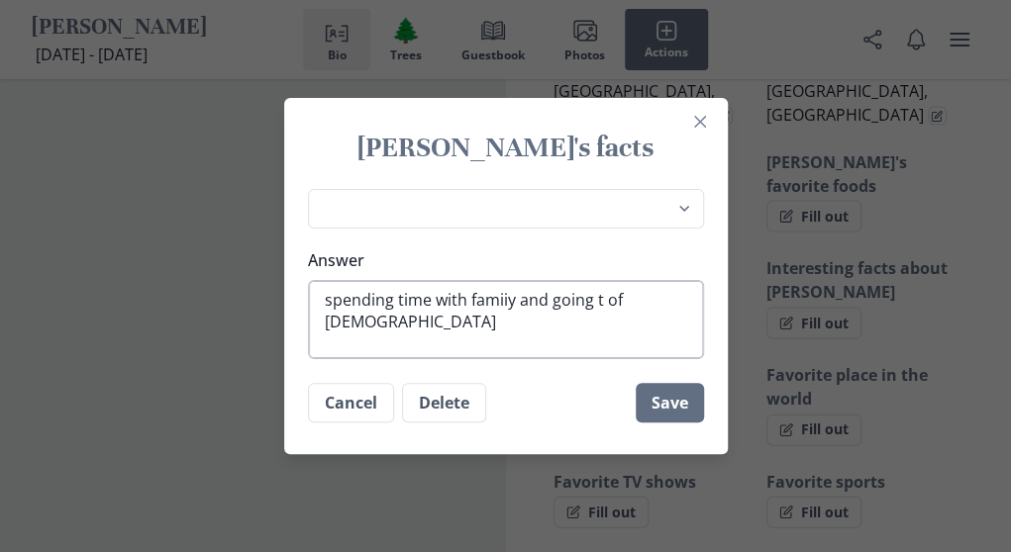
type textarea "x"
click at [622, 301] on textarea "spending time with famiiy and going tof [DEMOGRAPHIC_DATA]" at bounding box center [506, 319] width 396 height 79
type textarea "spending time with [PERSON_NAME] and going tofjehovah"
type textarea "x"
type textarea "spending time with famiiy and going tof [DEMOGRAPHIC_DATA]"
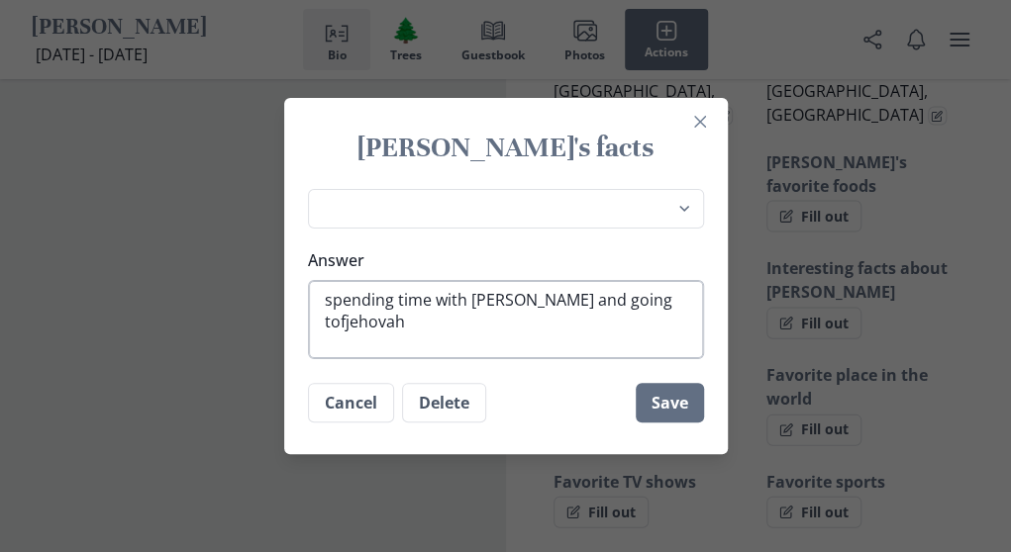
type textarea "x"
type textarea "spending time with [PERSON_NAME] and going tof ehovah"
type textarea "x"
type textarea "spending time with famiiy and going tof hovah"
type textarea "x"
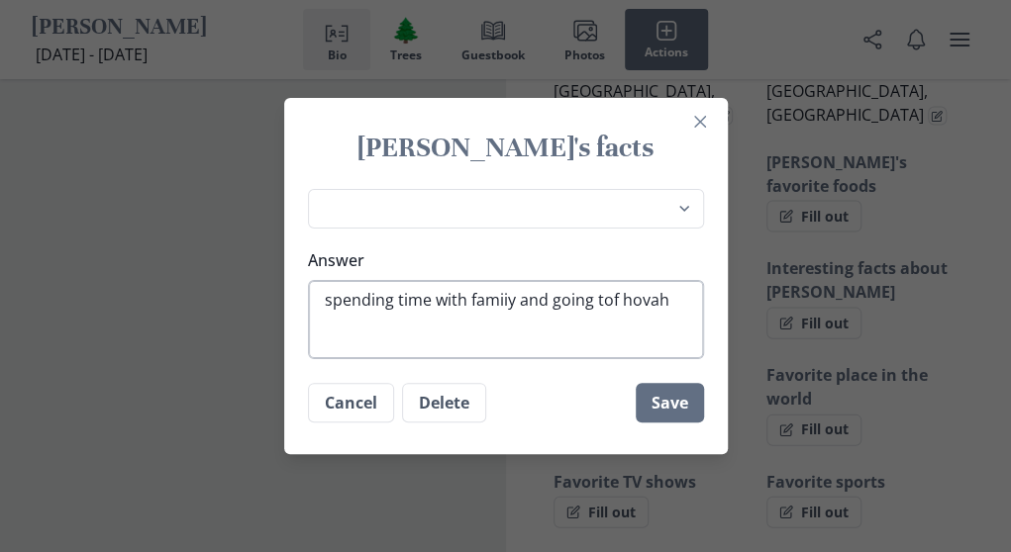
type textarea "spending time with famiiy and going tof ovah"
type textarea "x"
type textarea "spending time with famiiy and going tof vah"
type textarea "x"
type textarea "spending time with famiiy and going tof ah"
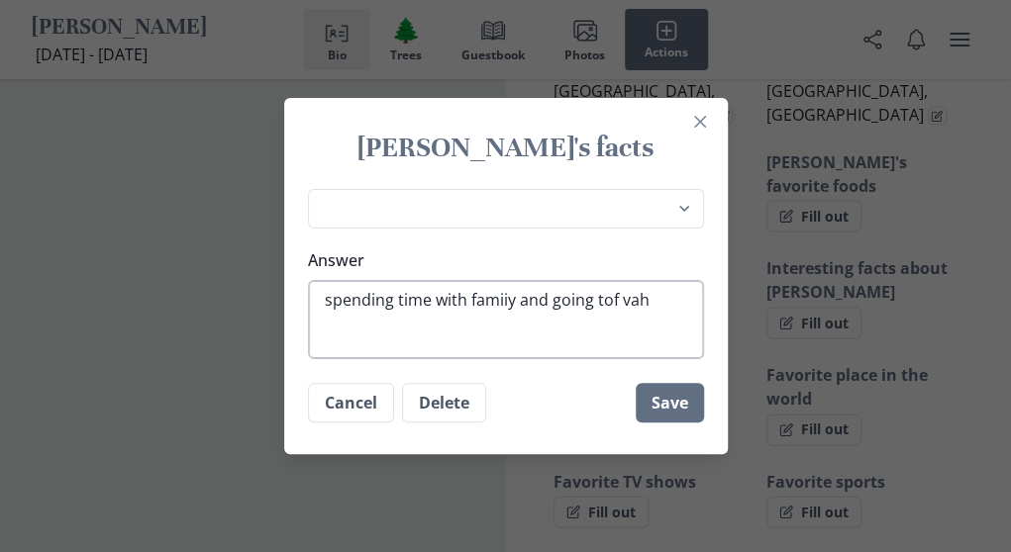
type textarea "x"
type textarea "spending time with famiiy and going tof h"
type textarea "x"
click at [620, 299] on textarea "spending time with famiiy and going tof" at bounding box center [506, 319] width 396 height 79
click at [513, 303] on textarea "spending time with famiiy and going to" at bounding box center [506, 319] width 396 height 79
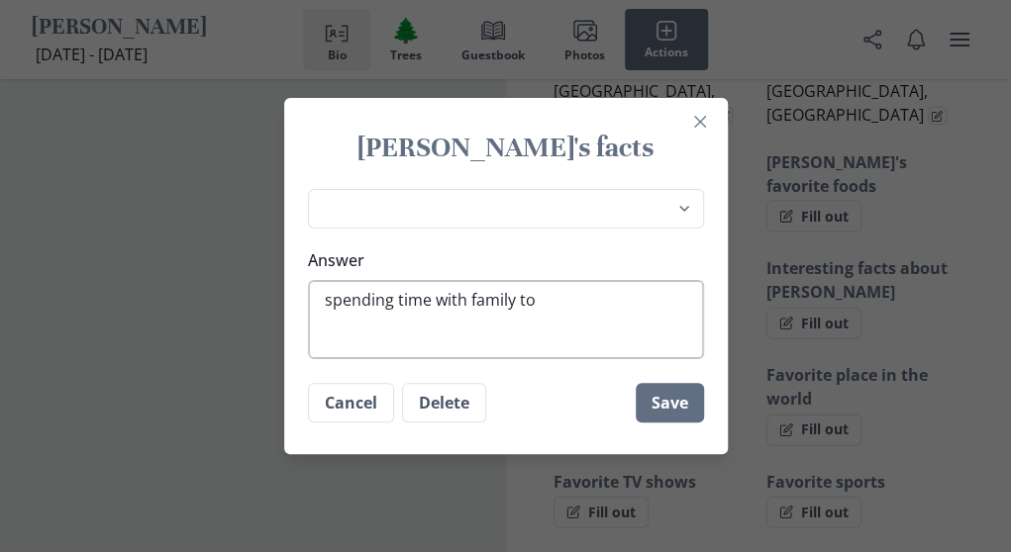
click at [542, 296] on textarea "spending time with family to" at bounding box center [506, 319] width 396 height 79
click at [540, 302] on textarea "spending time with family to" at bounding box center [506, 319] width 396 height 79
click at [521, 302] on textarea "spending time with family to" at bounding box center [506, 319] width 396 height 79
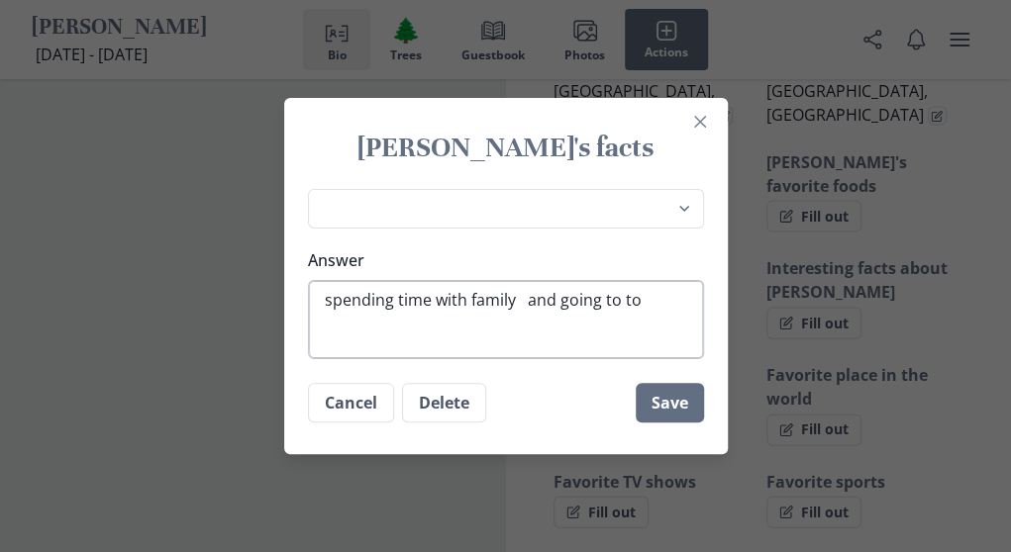
click at [647, 305] on textarea "spending time with family and going to to" at bounding box center [506, 319] width 396 height 79
click at [459, 323] on textarea "spending time with family and going to the kingdom hall of [DEMOGRAPHIC_DATA]" at bounding box center [506, 319] width 396 height 79
click at [466, 322] on textarea "spending time with family and going to the kingdom hall of je" at bounding box center [506, 319] width 396 height 79
click at [459, 322] on textarea "spending time with family and going to the kingdom hall of je" at bounding box center [506, 319] width 396 height 79
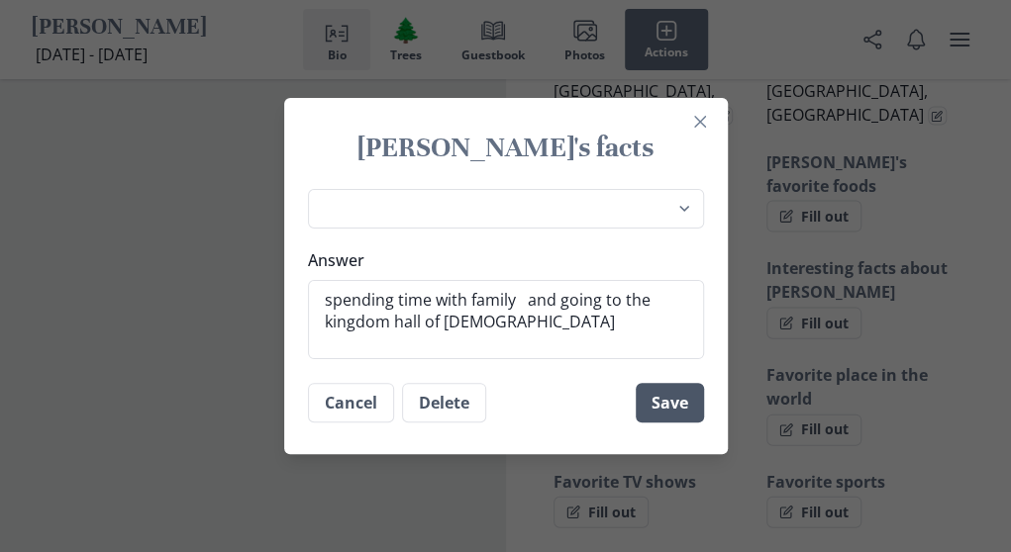
click at [685, 397] on button "Save" at bounding box center [669, 403] width 68 height 40
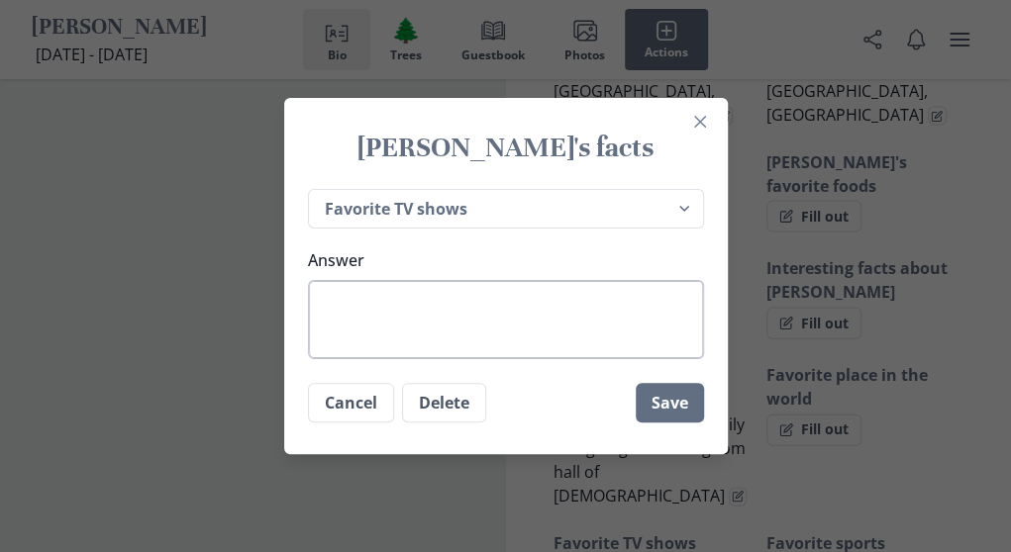
click at [431, 328] on textarea "Answer" at bounding box center [506, 319] width 396 height 79
click at [685, 399] on button "Save" at bounding box center [669, 403] width 68 height 40
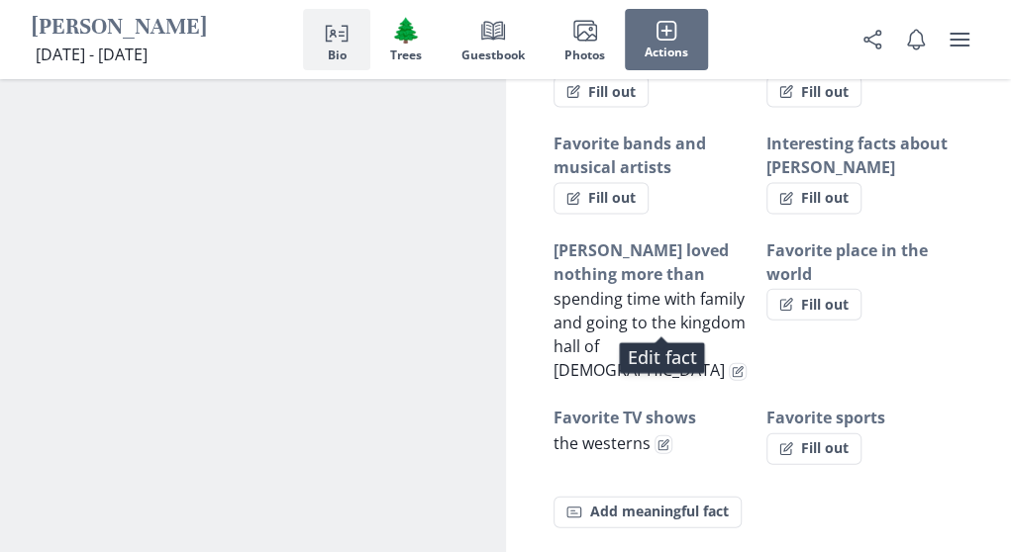
scroll to position [1623, 0]
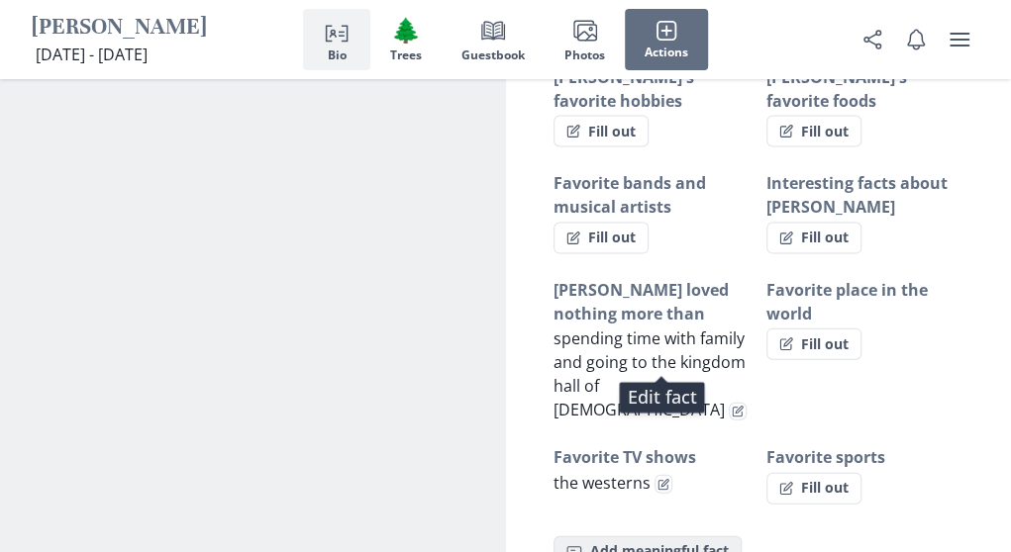
click at [645, 536] on button "Fact Add meaningful fact" at bounding box center [647, 552] width 188 height 32
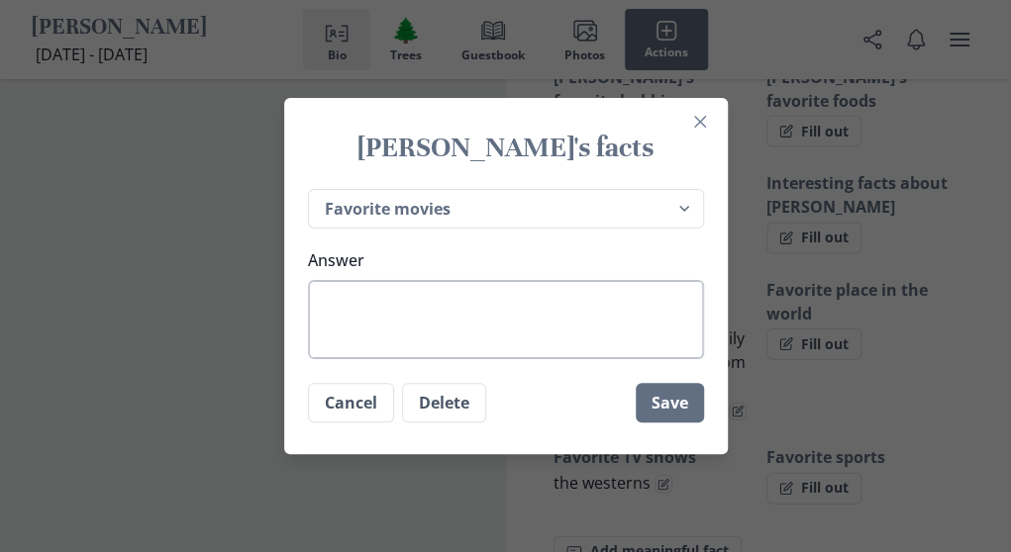
click at [367, 302] on textarea "Answer" at bounding box center [506, 319] width 396 height 79
click at [392, 302] on textarea "helped alot of people" at bounding box center [506, 319] width 396 height 79
click at [505, 310] on textarea "helped a lot of people" at bounding box center [506, 319] width 396 height 79
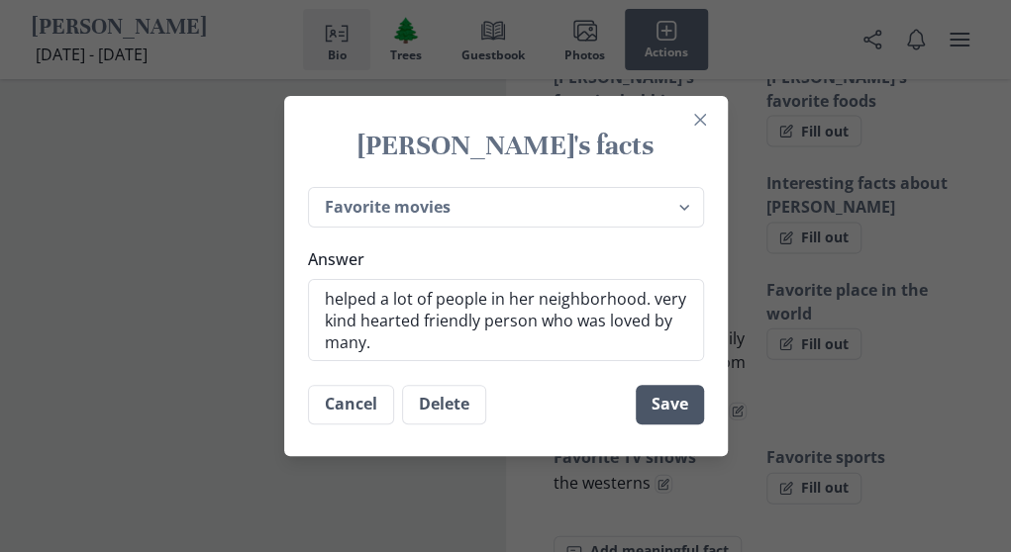
click at [678, 404] on button "Save" at bounding box center [669, 405] width 68 height 40
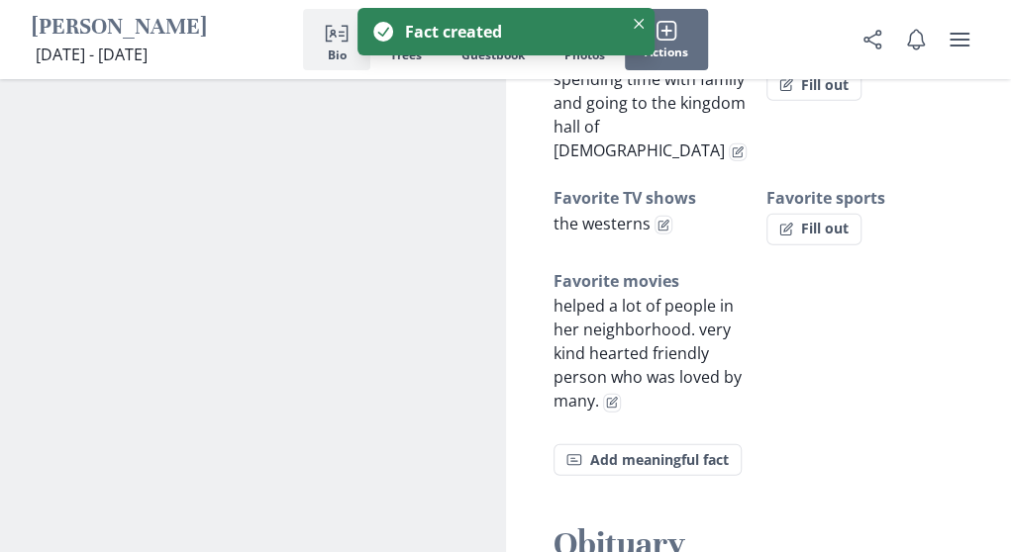
scroll to position [1908, 0]
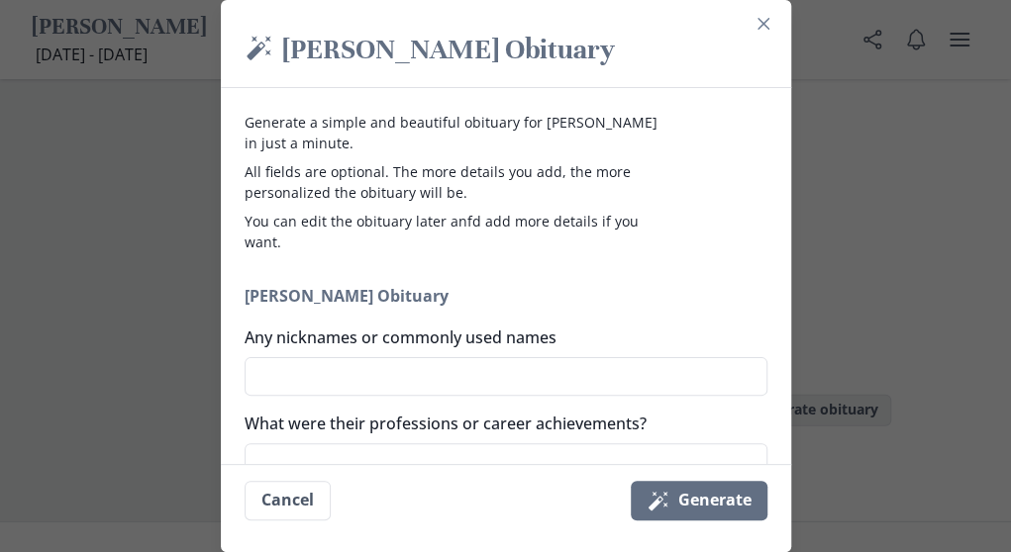
scroll to position [2106, 0]
click at [447, 454] on textarea "What were their professions or career achievements?" at bounding box center [505, 462] width 523 height 39
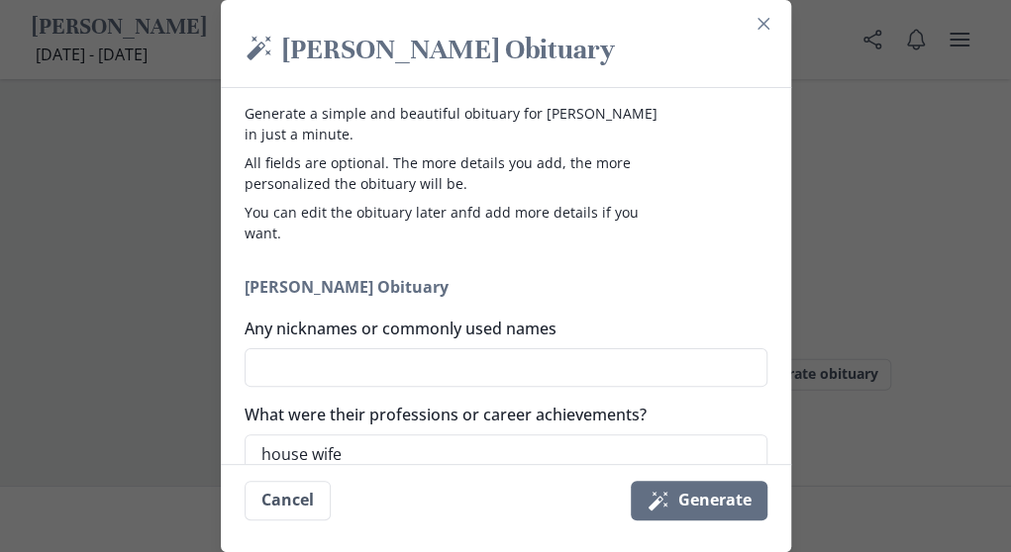
drag, startPoint x: 679, startPoint y: 498, endPoint x: 590, endPoint y: 308, distance: 209.9
click at [464, 367] on textarea "Any nicknames or commonly used names" at bounding box center [505, 367] width 523 height 39
click at [789, 464] on footer "Cancel Magic wand Generate" at bounding box center [506, 500] width 570 height 72
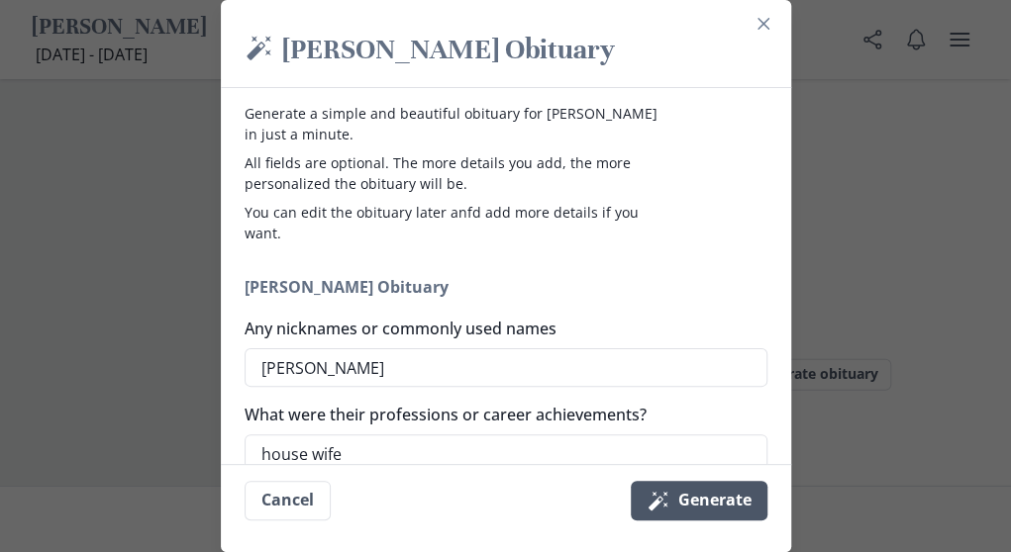
click at [720, 501] on button "Magic wand Generate" at bounding box center [698, 501] width 137 height 40
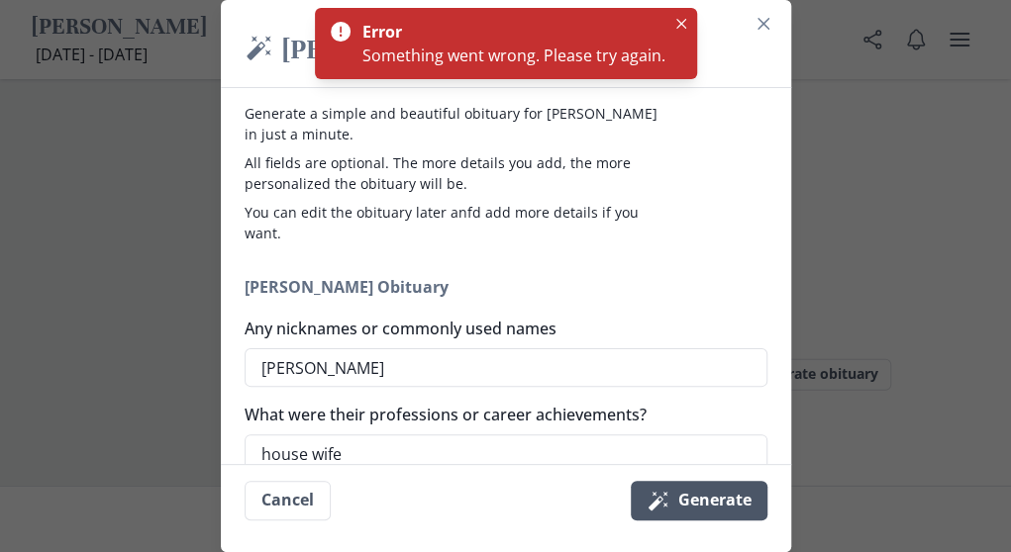
click at [720, 501] on button "Magic wand Generate" at bounding box center [698, 501] width 137 height 40
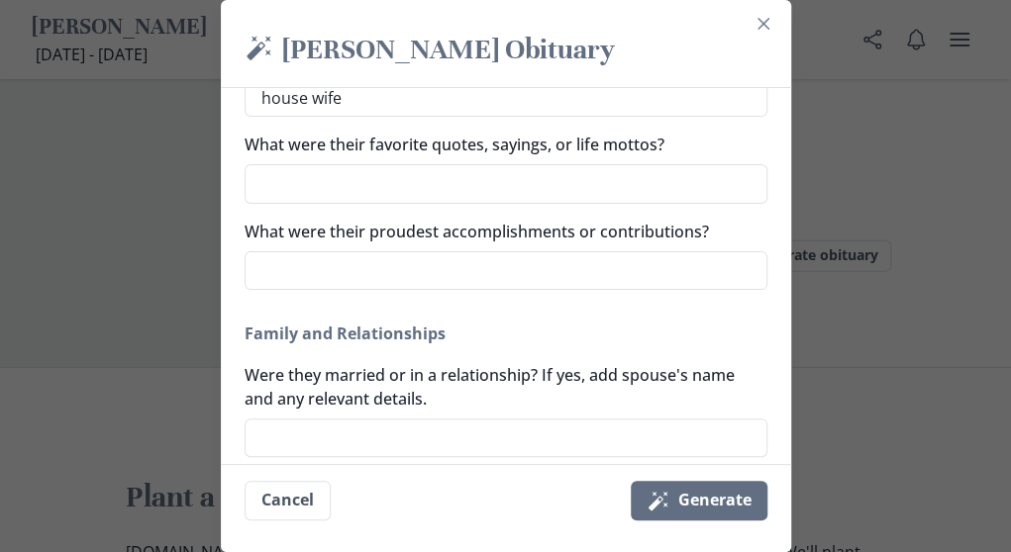
scroll to position [405, 0]
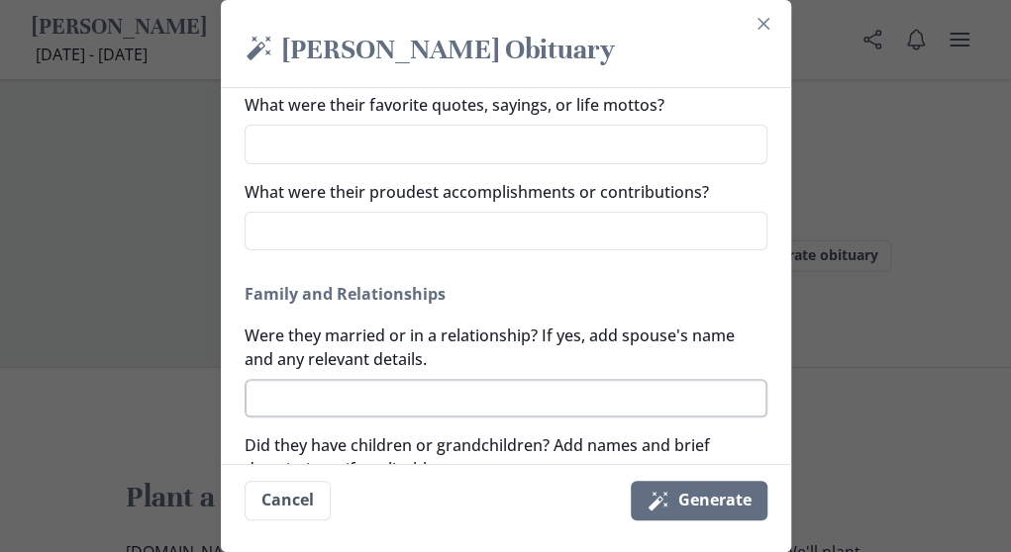
click at [302, 396] on textarea "Were they married or in a relationship? If yes, add spouse's name and any relev…" at bounding box center [505, 398] width 523 height 39
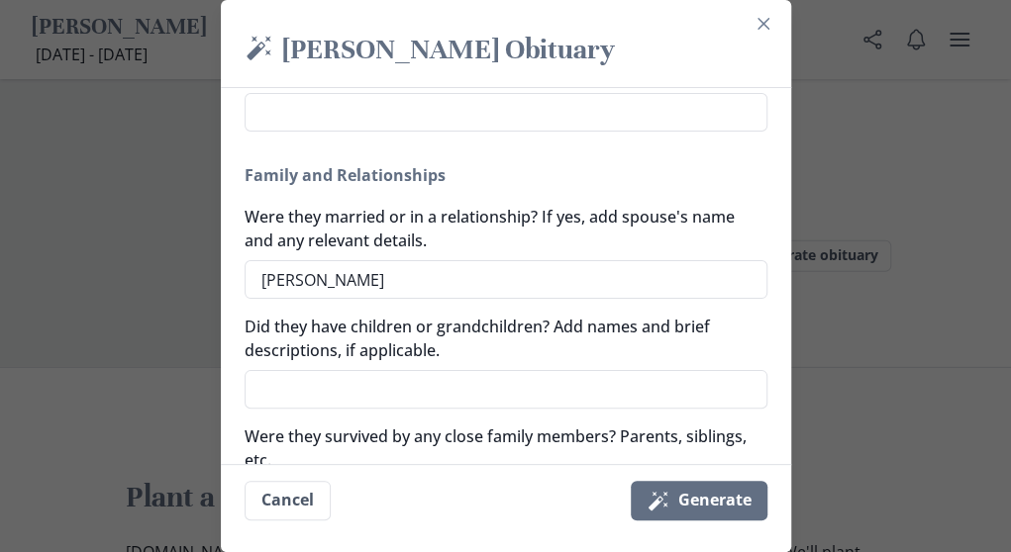
scroll to position [563, 0]
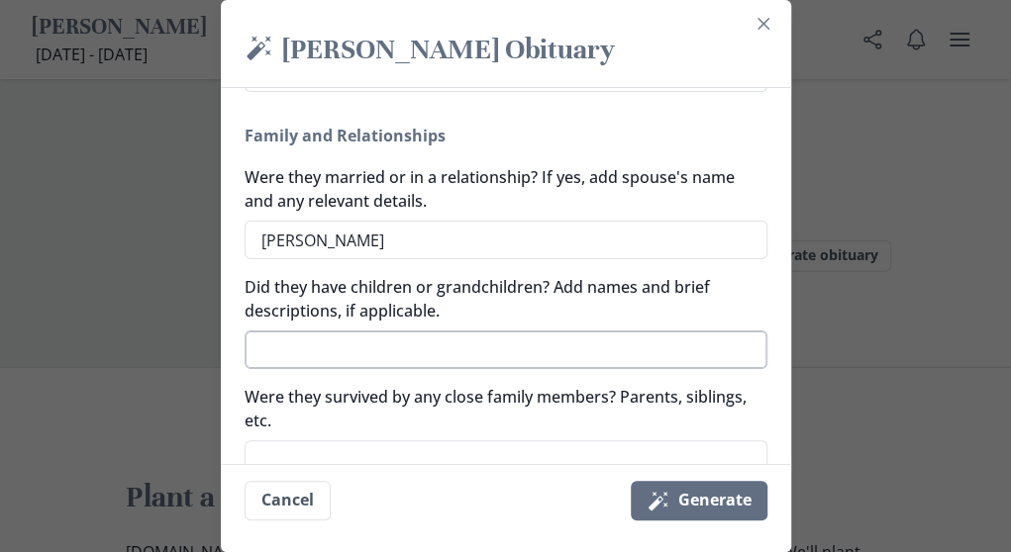
click at [299, 351] on textarea "Did they have children or grandchildren? Add names and brief descriptions, if a…" at bounding box center [505, 350] width 523 height 39
click at [768, 15] on button "Close" at bounding box center [763, 24] width 32 height 32
